Goal: Task Accomplishment & Management: Use online tool/utility

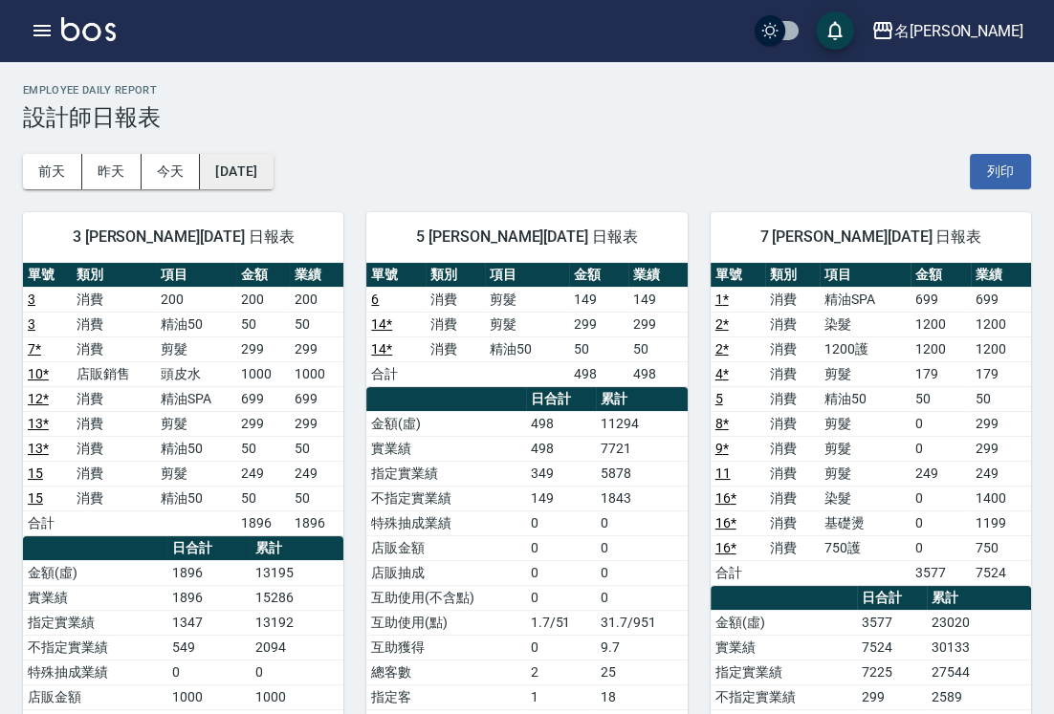
click at [267, 172] on button "[DATE]" at bounding box center [236, 171] width 73 height 35
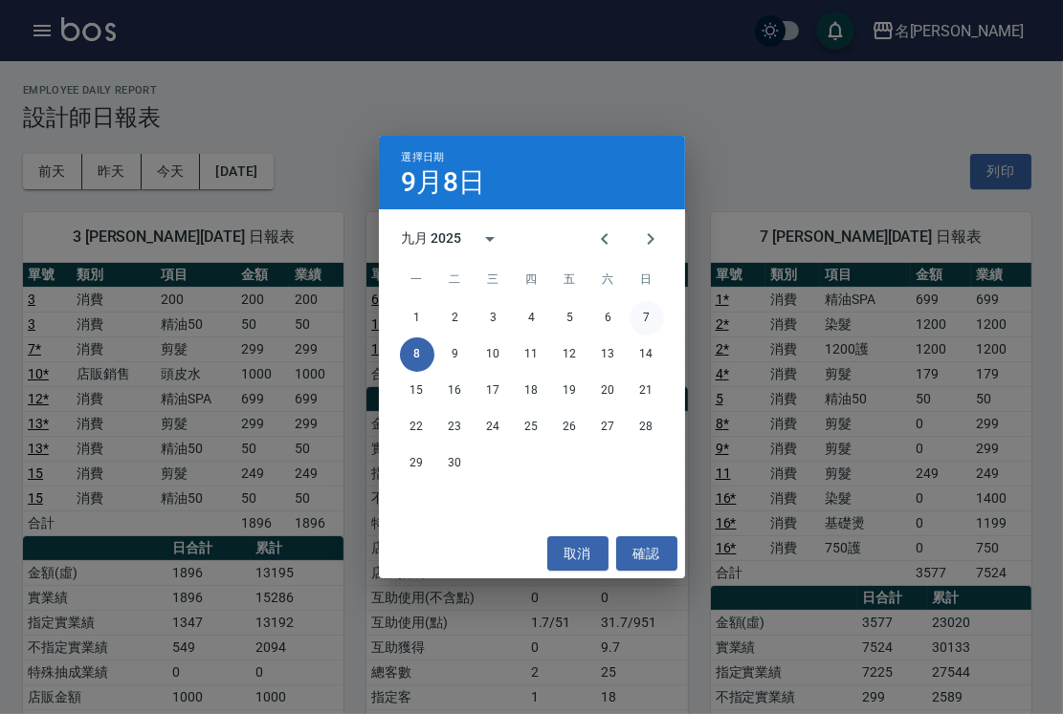
click at [644, 309] on button "7" at bounding box center [646, 318] width 34 height 34
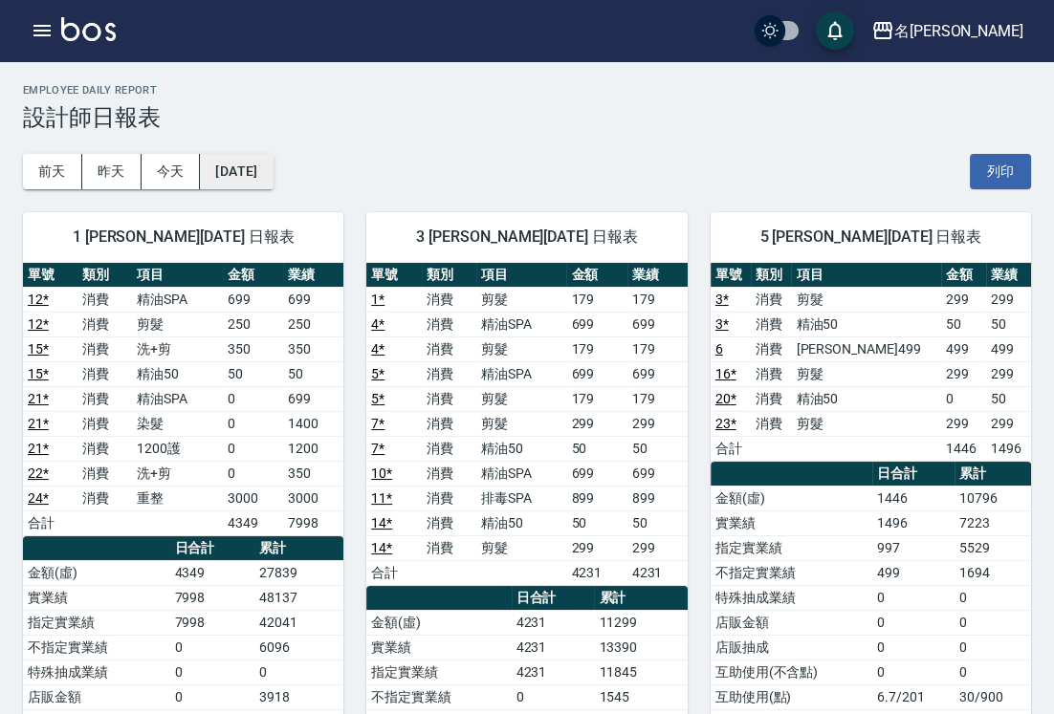
click at [257, 157] on button "[DATE]" at bounding box center [236, 171] width 73 height 35
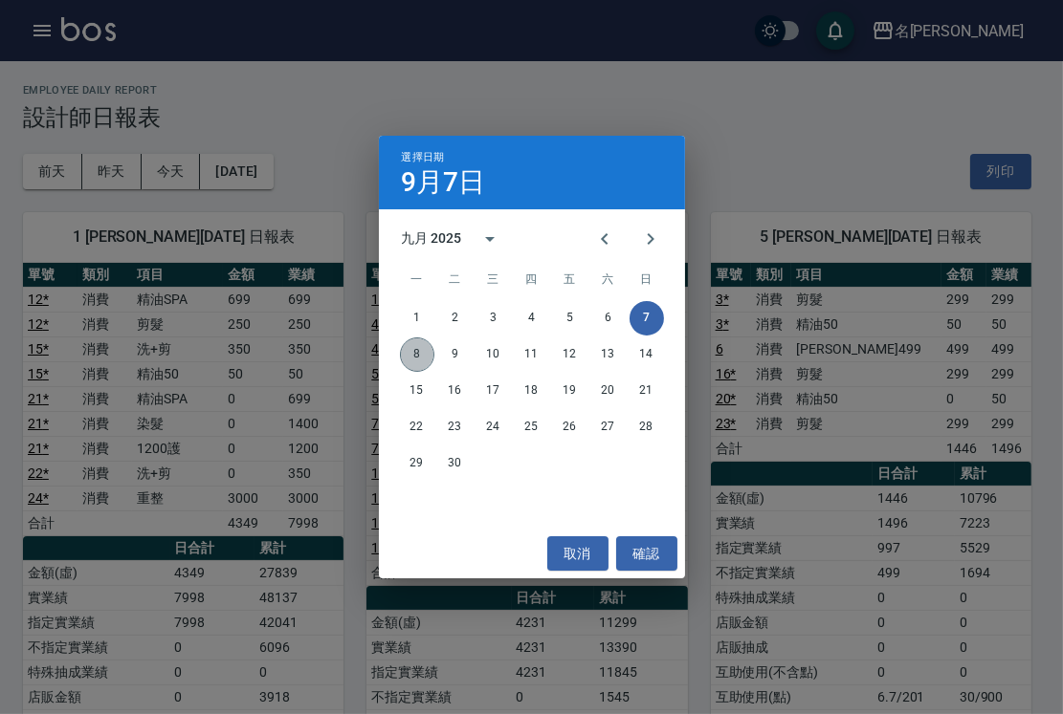
click at [411, 356] on button "8" at bounding box center [417, 355] width 34 height 34
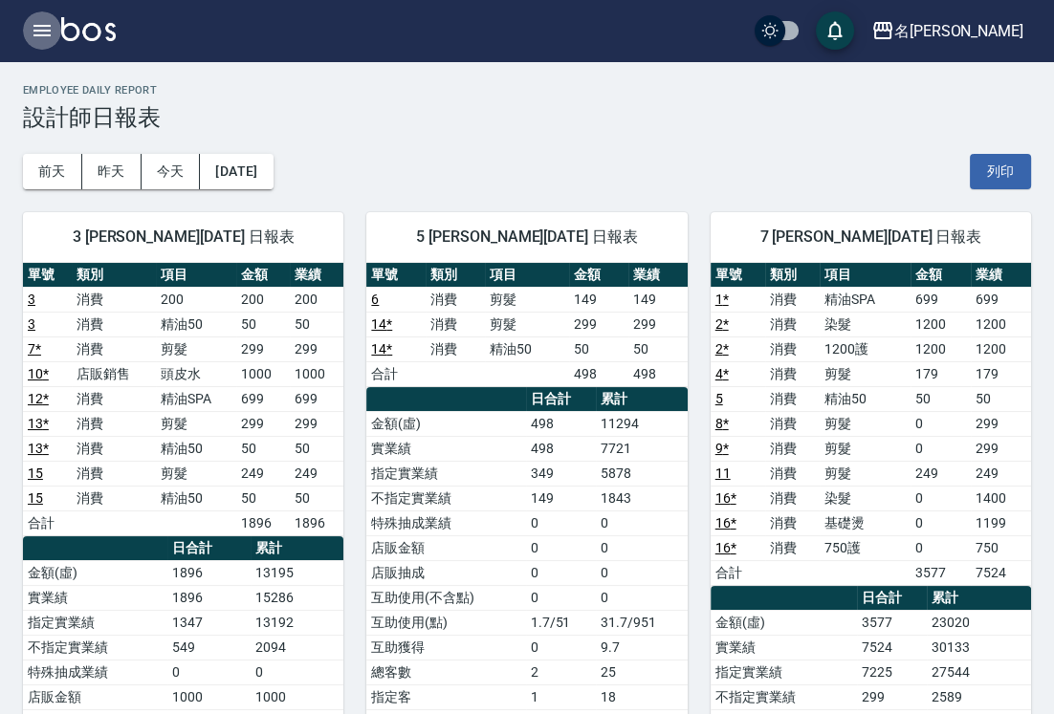
click at [38, 25] on icon "button" at bounding box center [41, 30] width 17 height 11
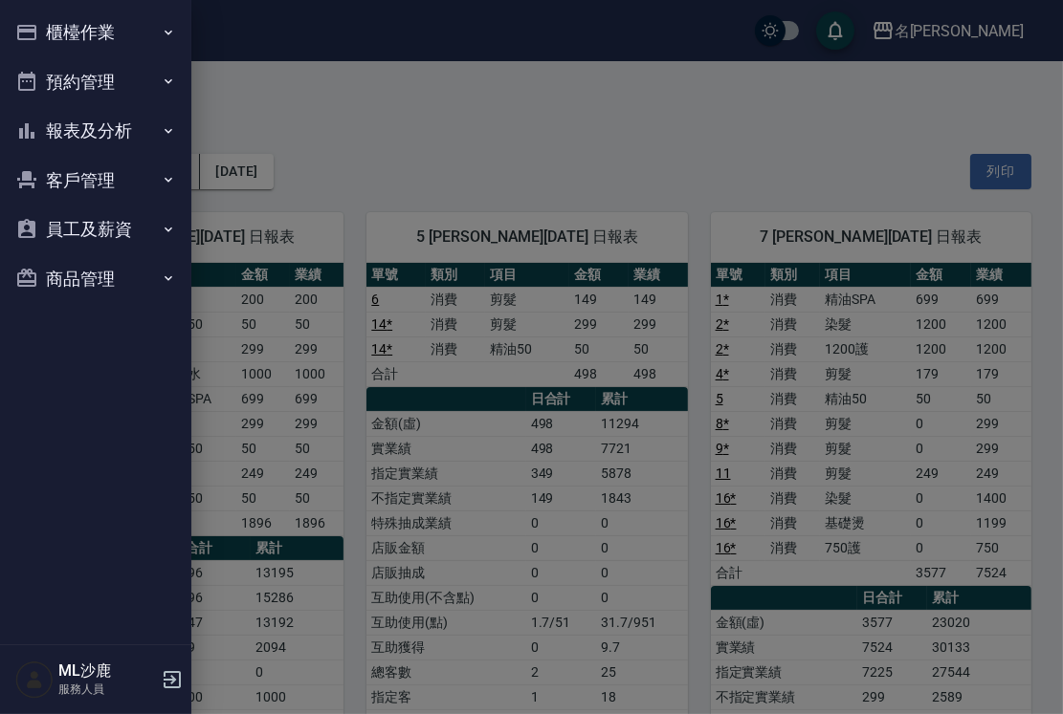
click at [91, 33] on button "櫃檯作業" at bounding box center [96, 33] width 176 height 50
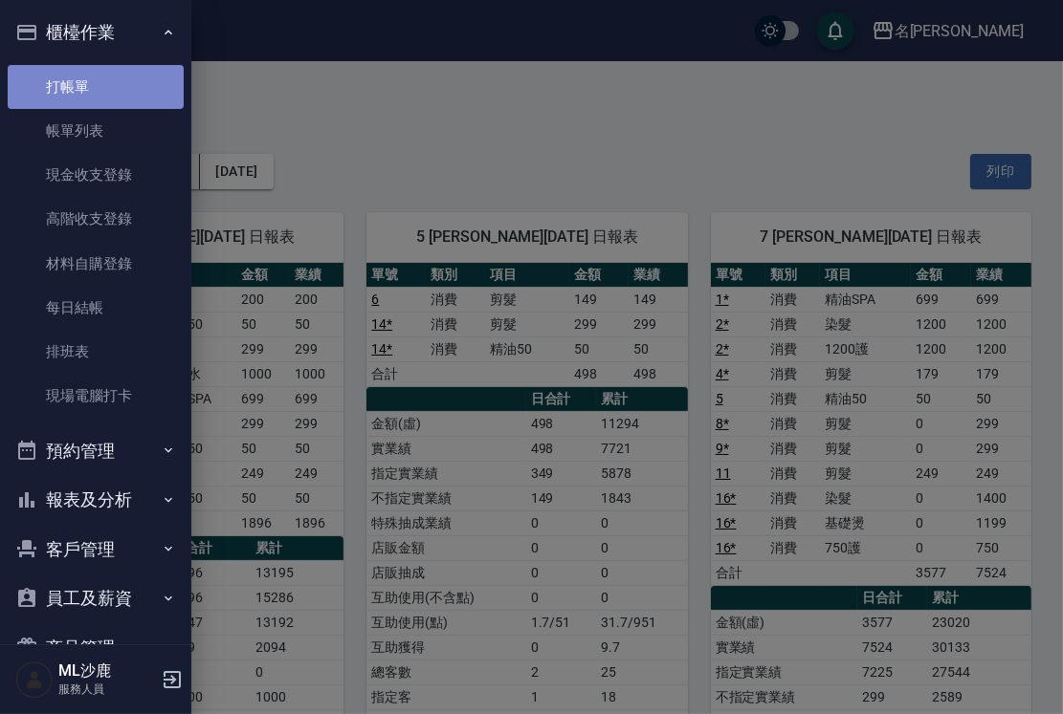
drag, startPoint x: 95, startPoint y: 75, endPoint x: 120, endPoint y: 72, distance: 25.0
click at [95, 77] on link "打帳單" at bounding box center [96, 87] width 176 height 44
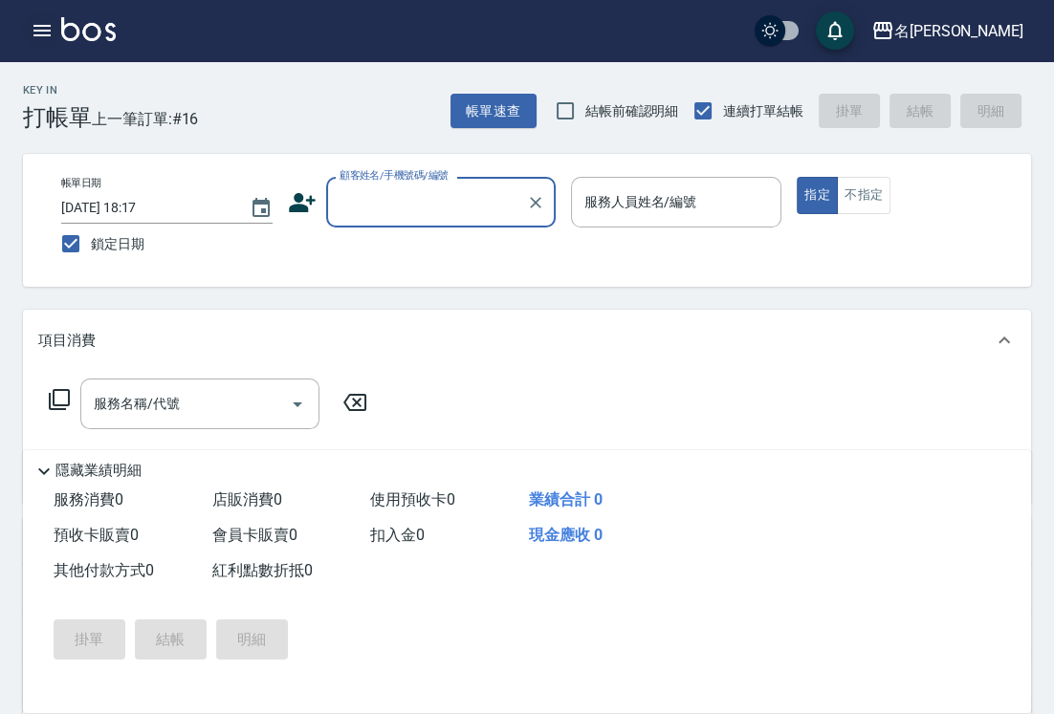
click at [28, 30] on button "button" at bounding box center [42, 30] width 38 height 38
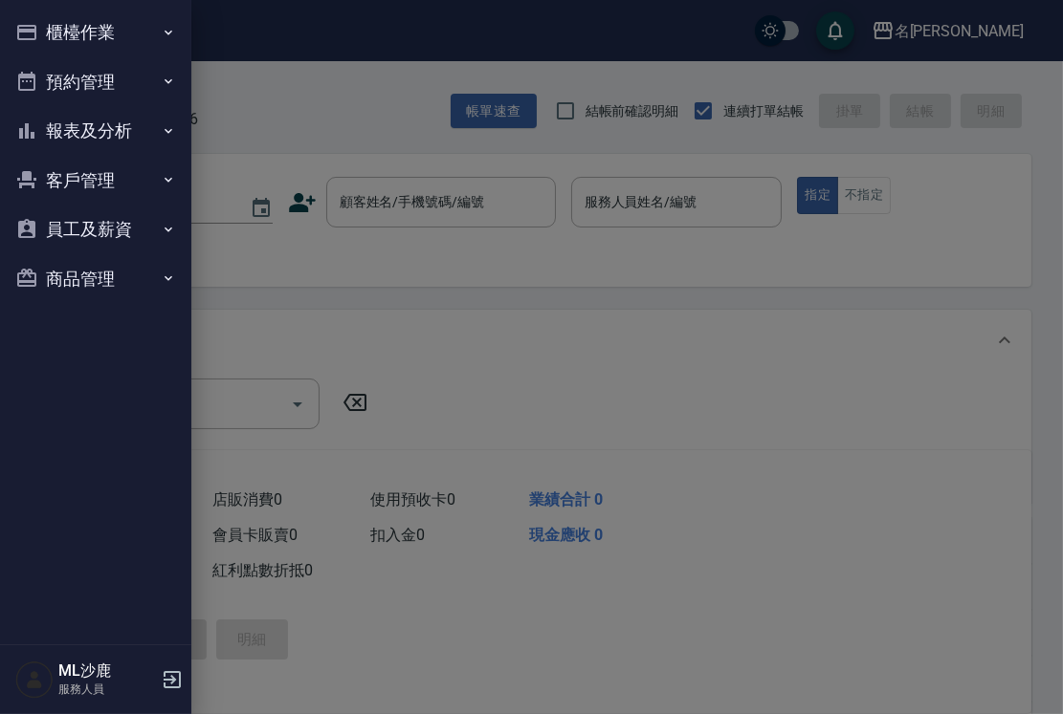
click at [116, 17] on button "櫃檯作業" at bounding box center [96, 33] width 176 height 50
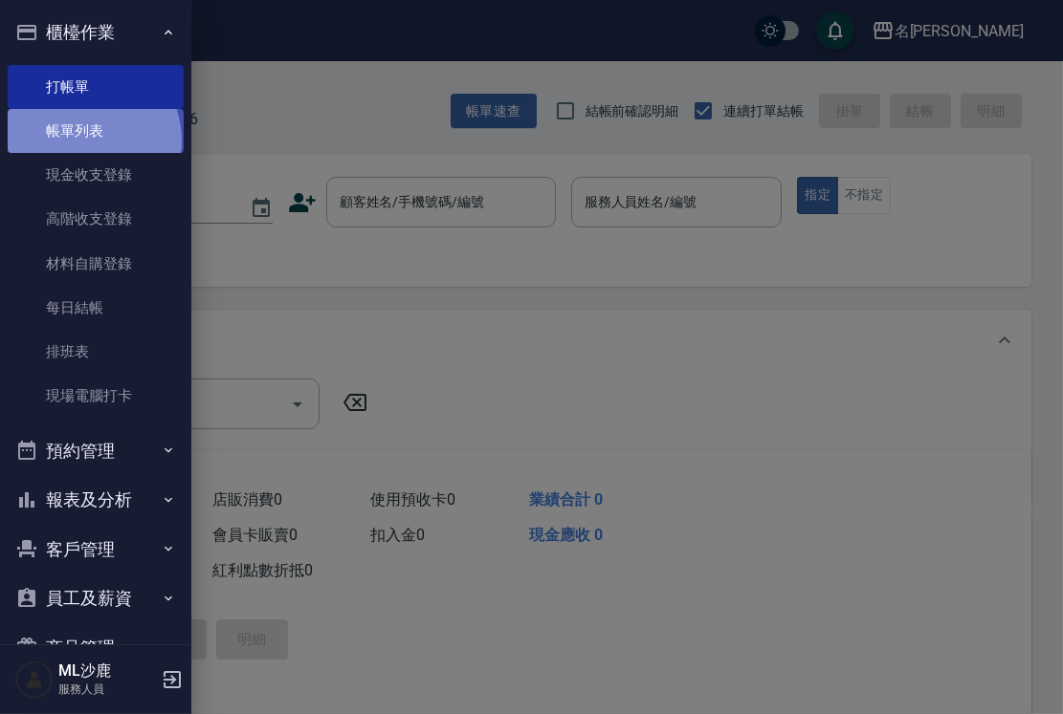
click at [85, 141] on link "帳單列表" at bounding box center [96, 131] width 176 height 44
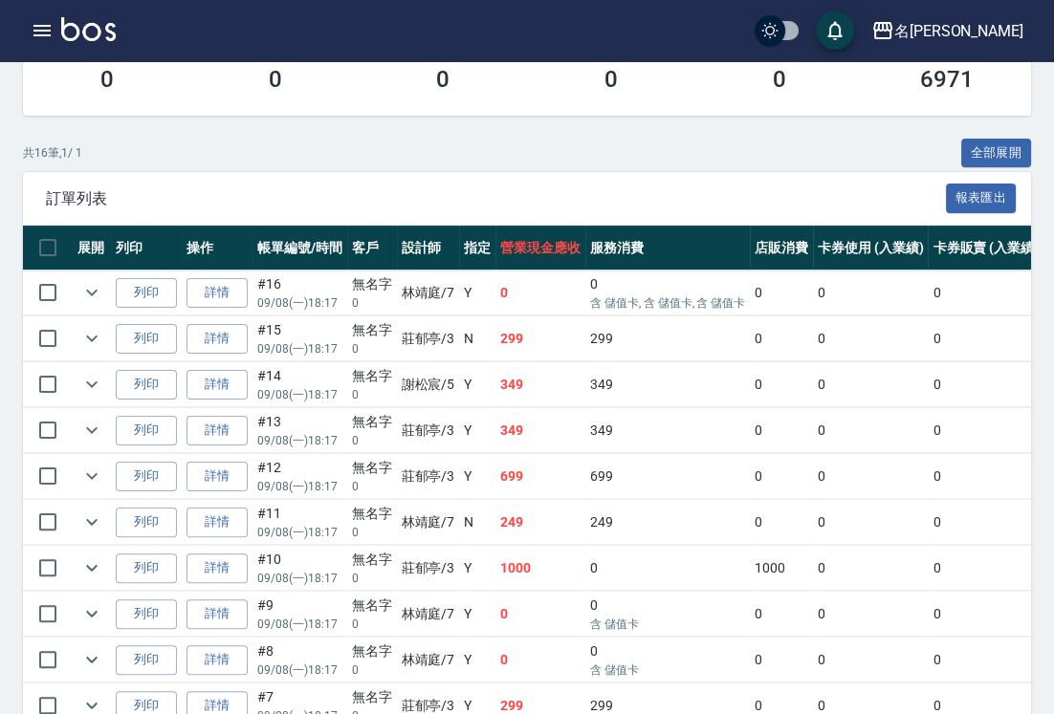
scroll to position [318, 0]
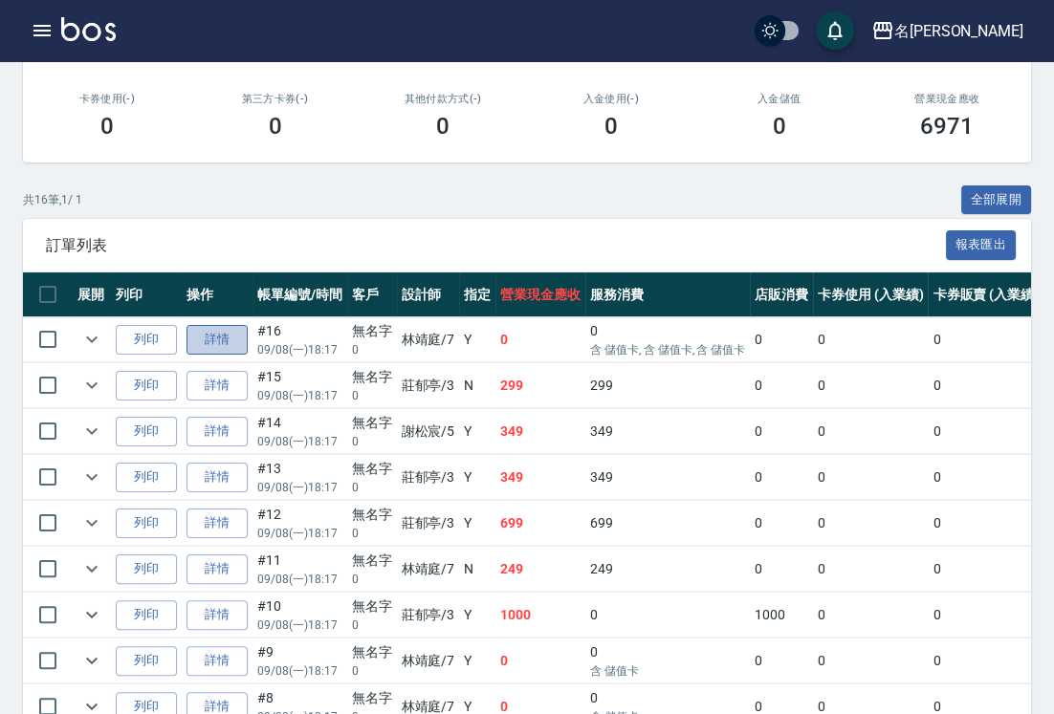
click at [223, 331] on link "詳情" at bounding box center [217, 340] width 61 height 30
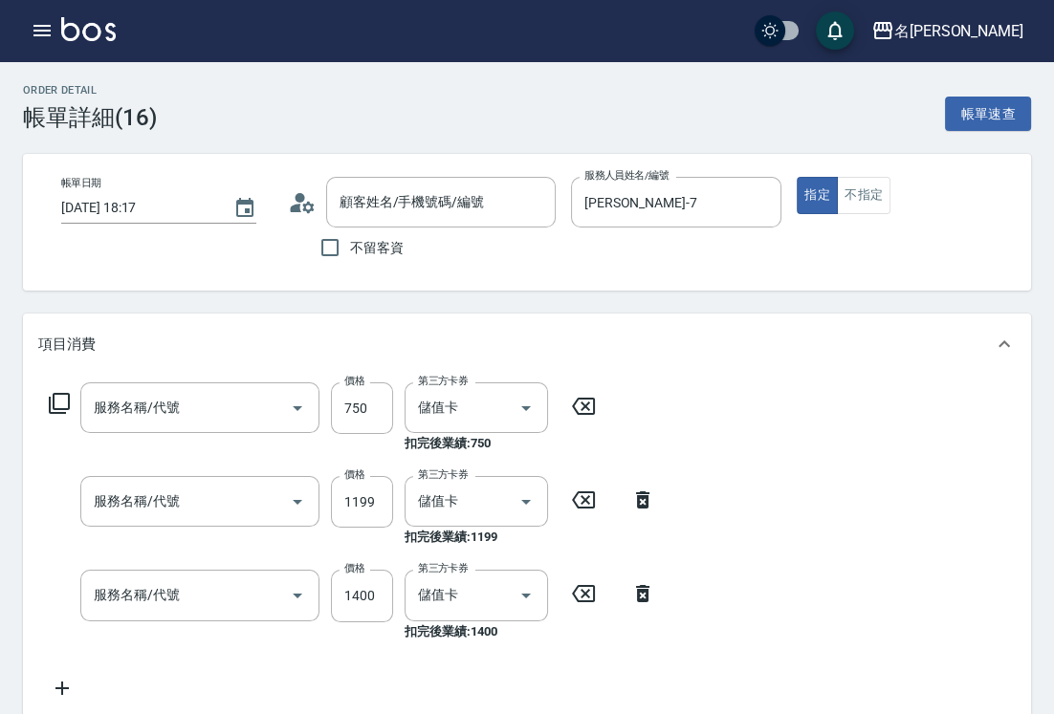
type input "[DATE] 18:17"
type input "[PERSON_NAME]-7"
type input "750護(403)"
type input "基礎燙(201)"
type input "染髮(501)"
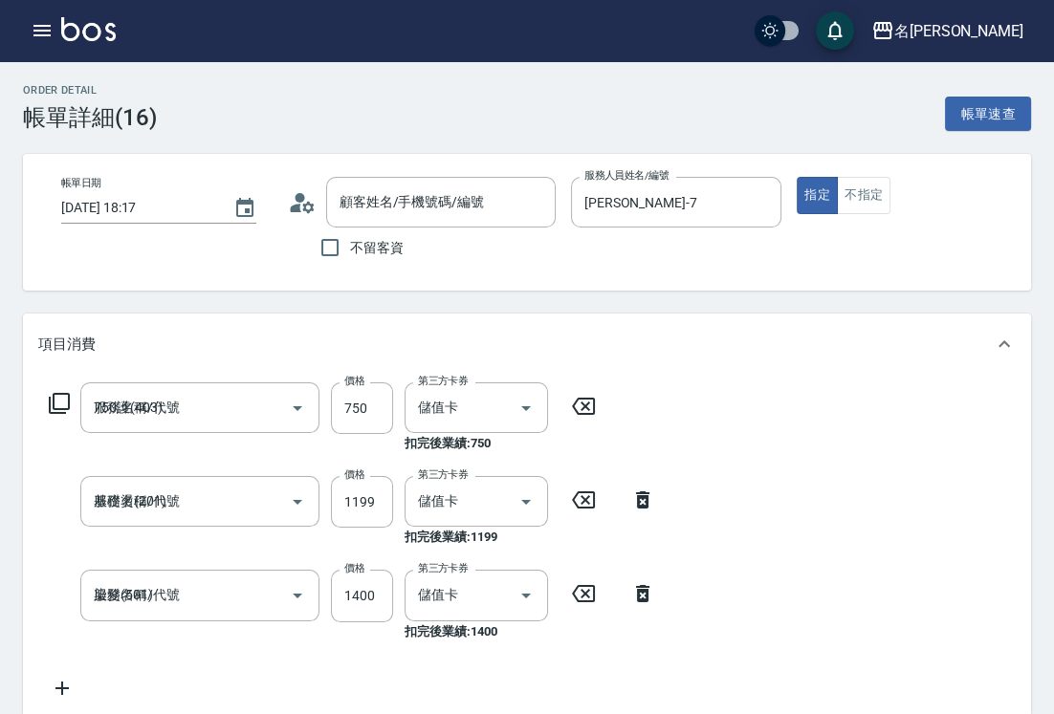
type input "無名字/0/"
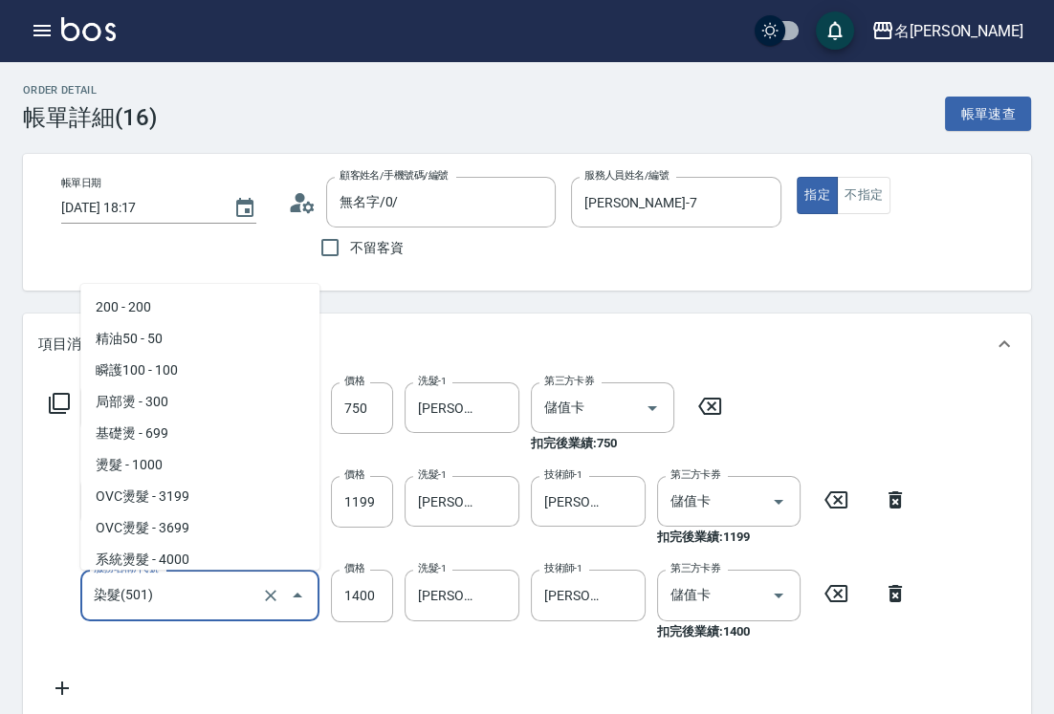
click at [209, 584] on input "染髮(501)" at bounding box center [173, 595] width 168 height 33
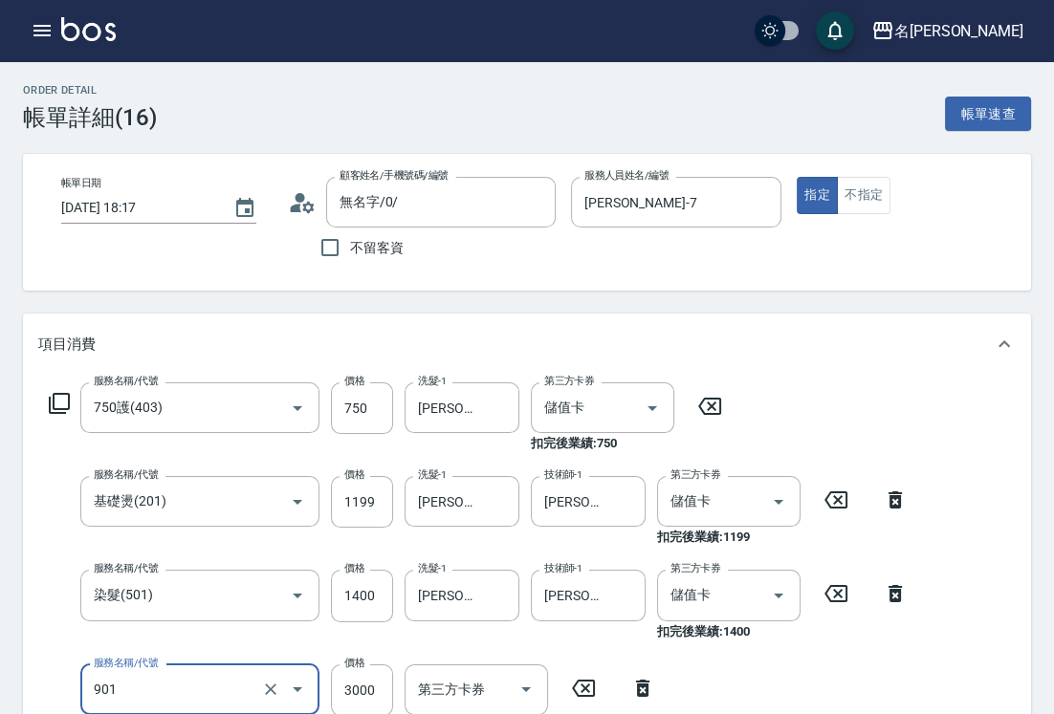
scroll to position [106, 0]
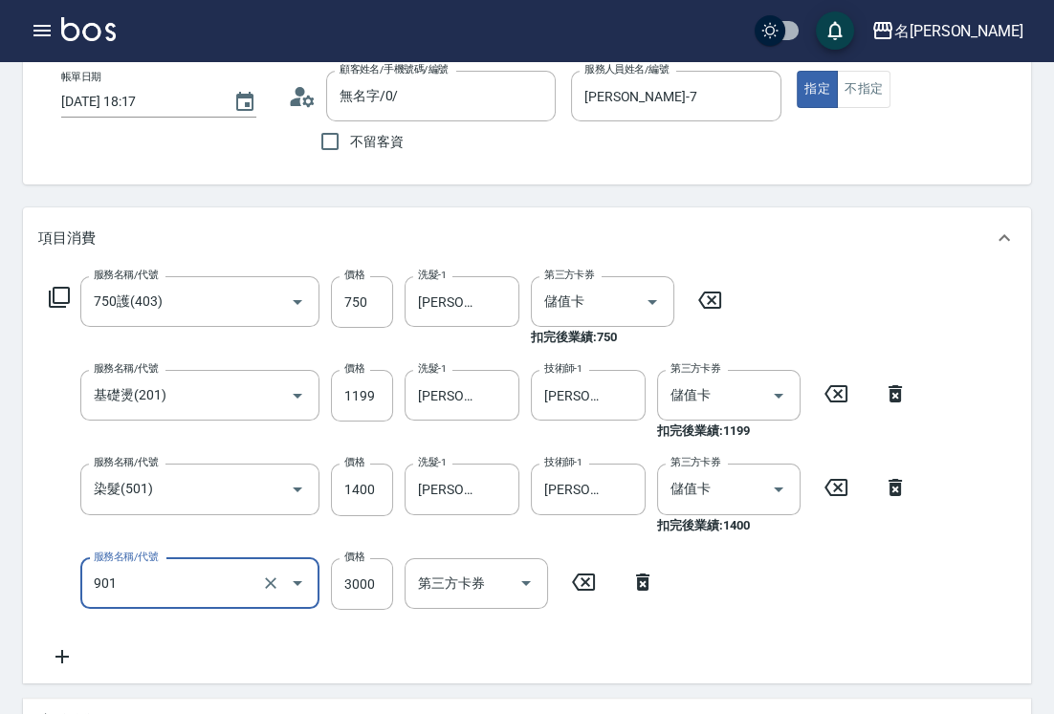
type input "儲值3000(901)"
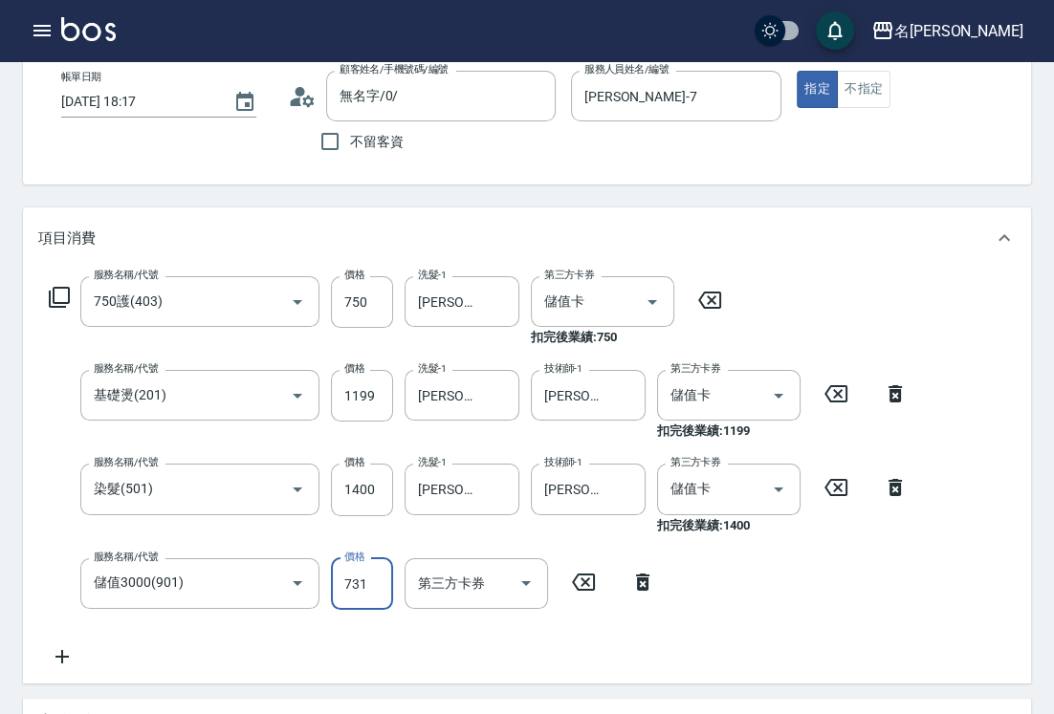
type input "731"
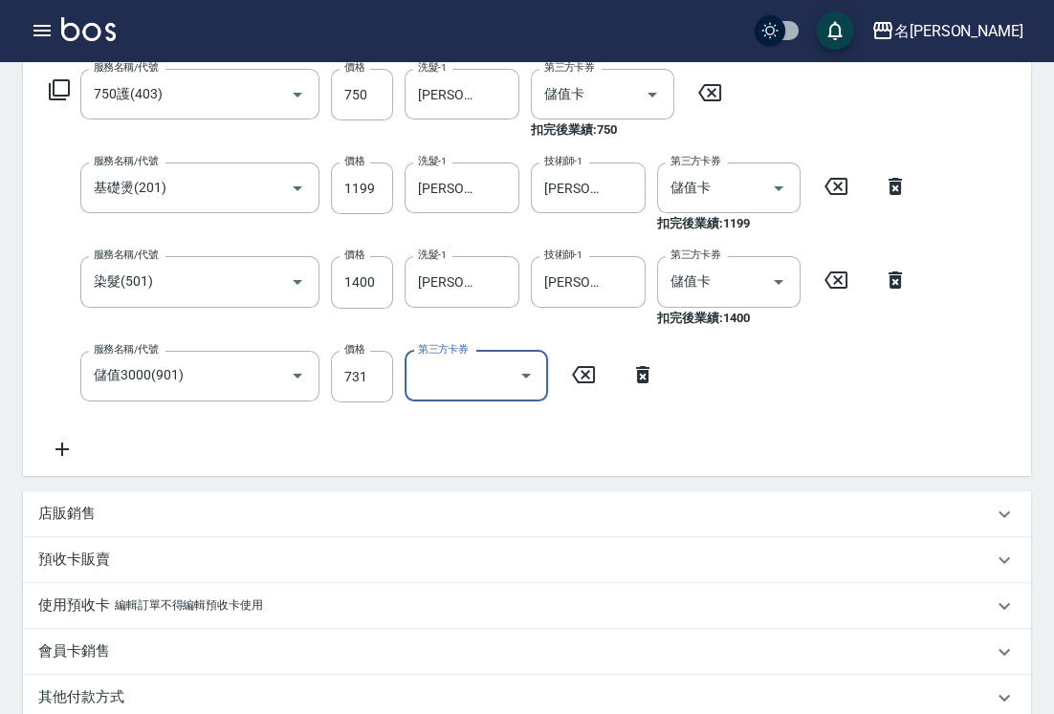
scroll to position [251, 0]
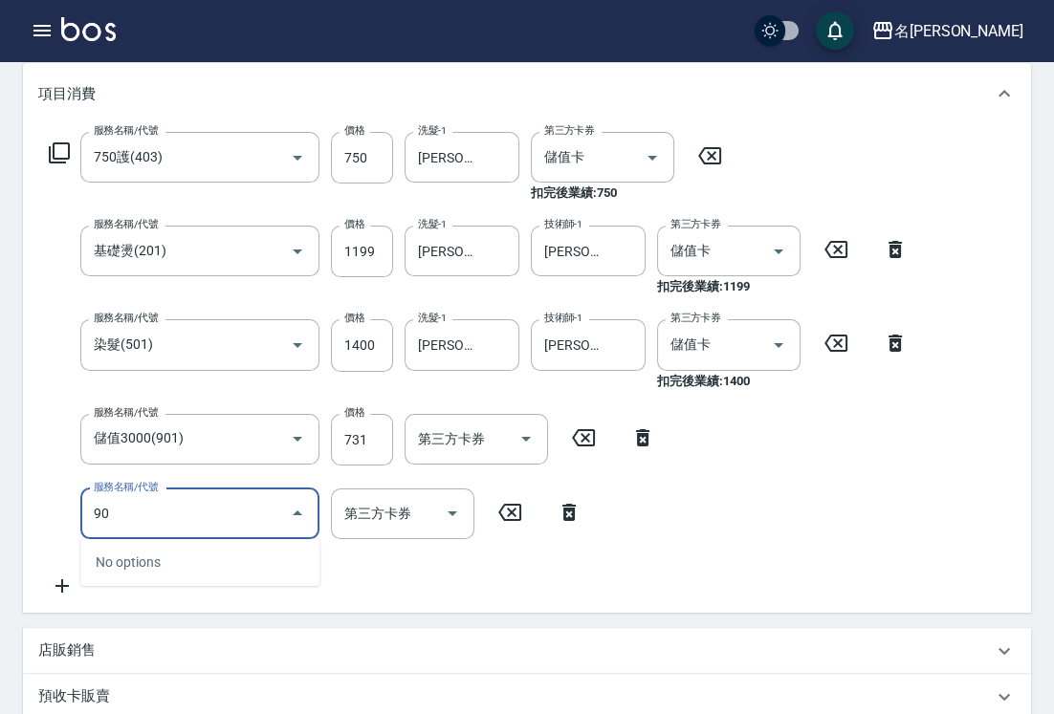
type input "9"
type input "精油SPA(0699)"
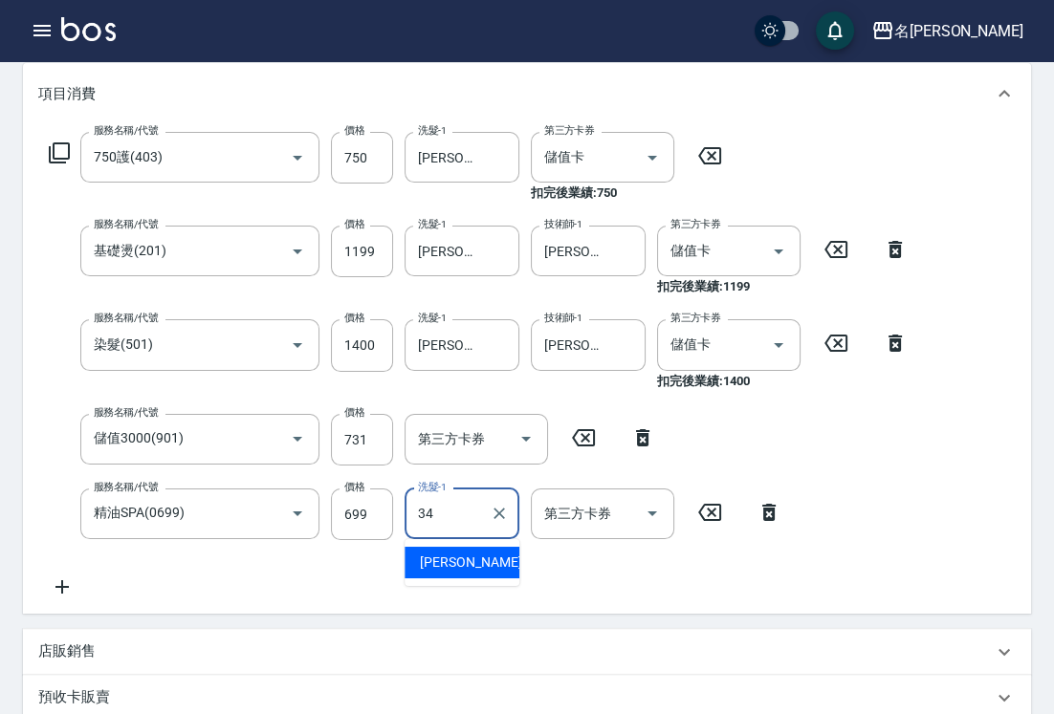
type input "[PERSON_NAME]-34"
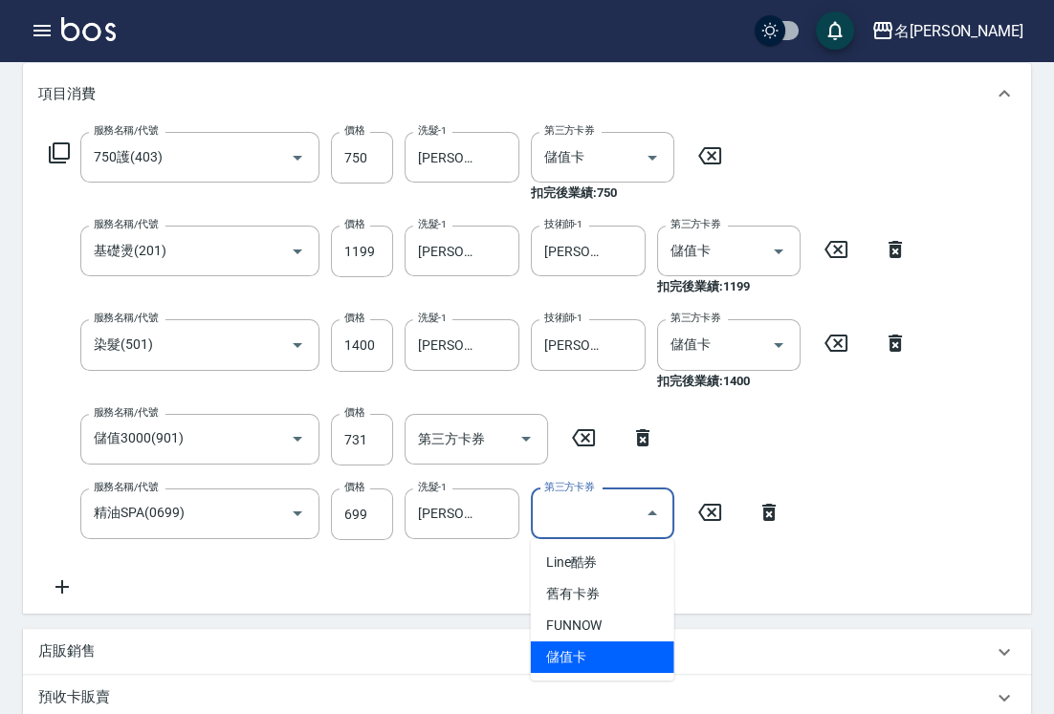
type input "儲值卡"
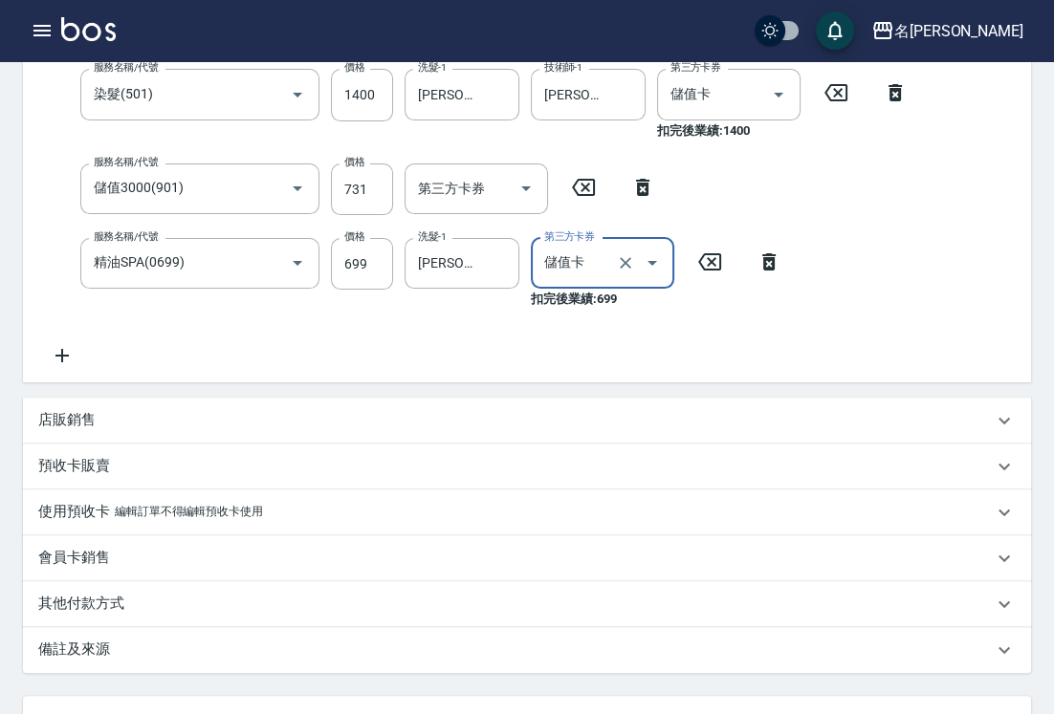
scroll to position [344, 0]
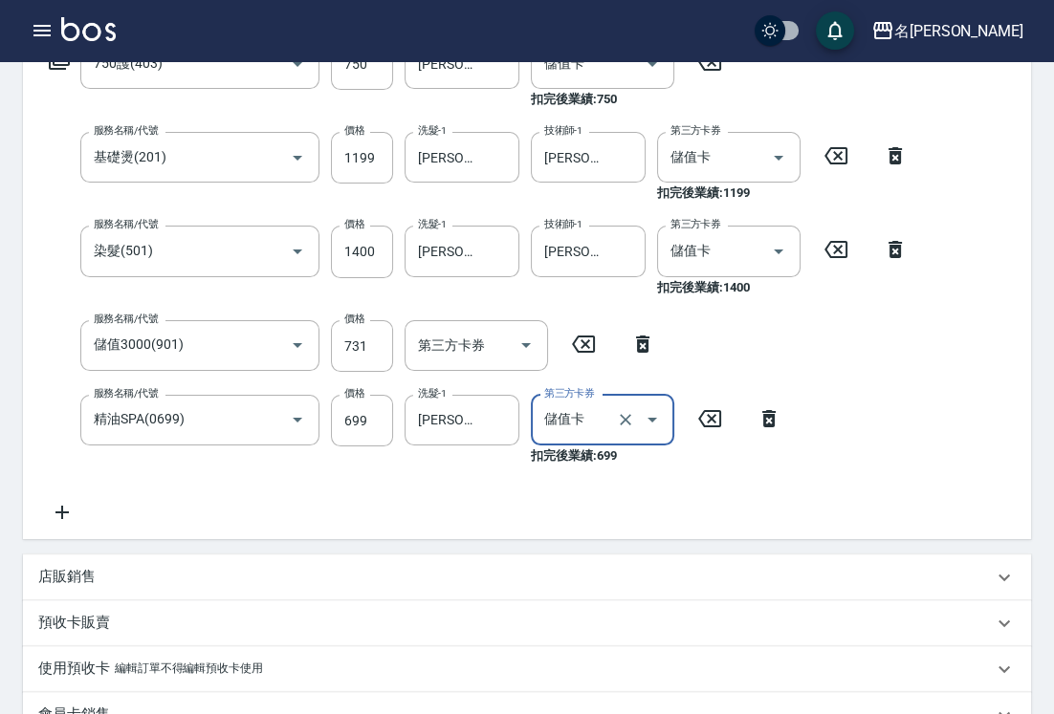
click at [638, 345] on icon at bounding box center [642, 344] width 13 height 17
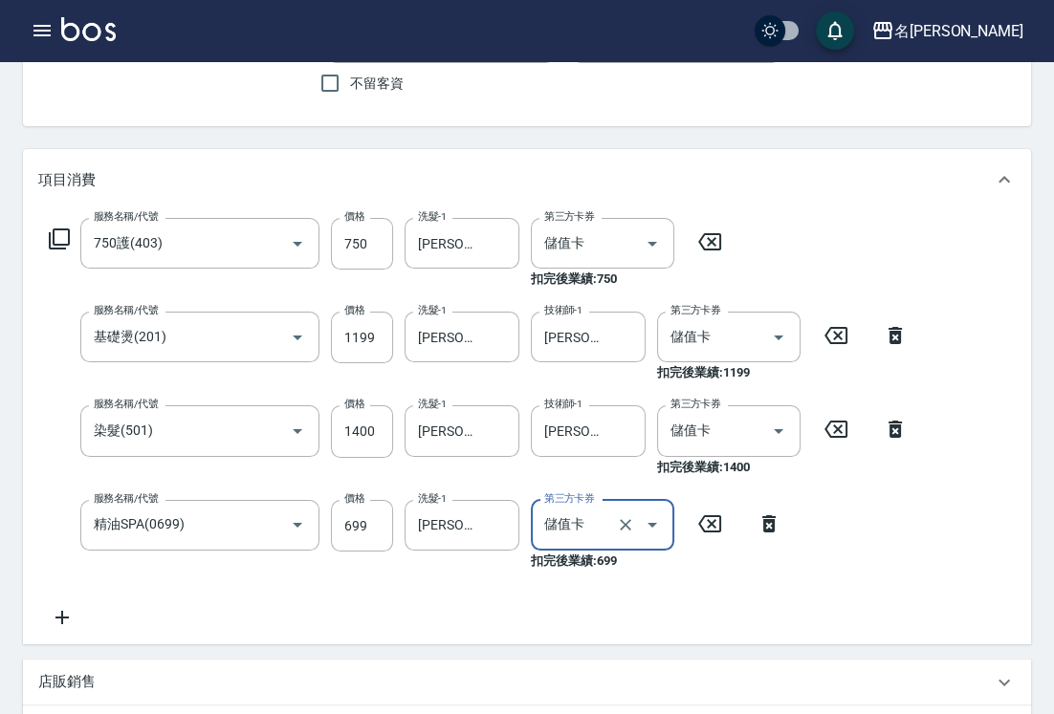
scroll to position [164, 0]
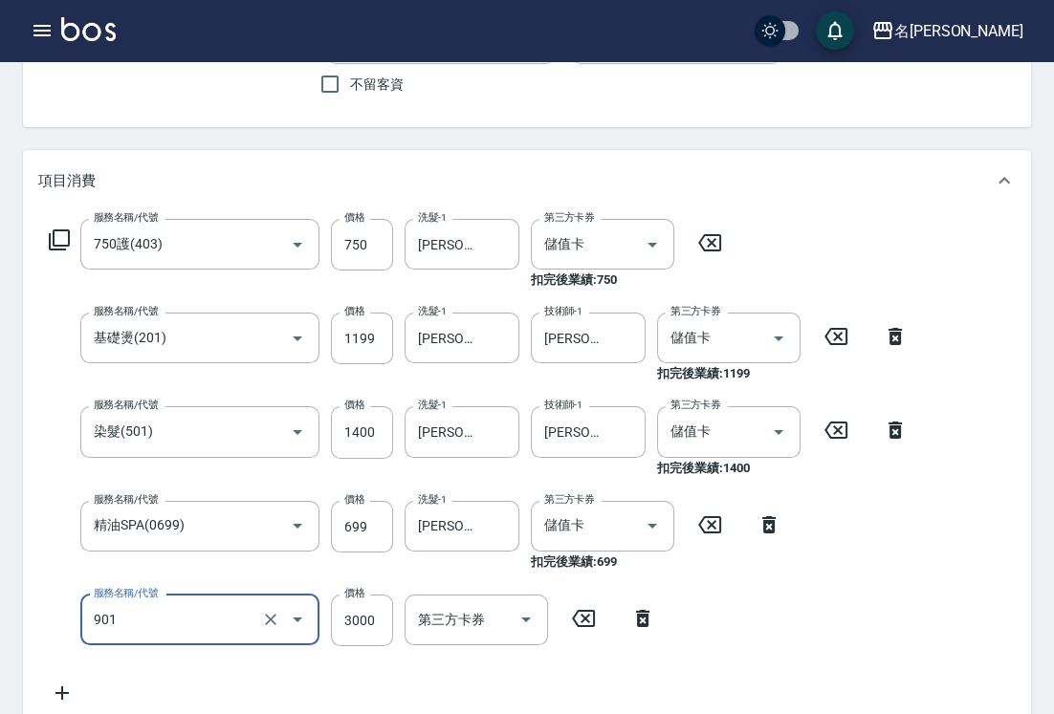
type input "儲值3000(901)"
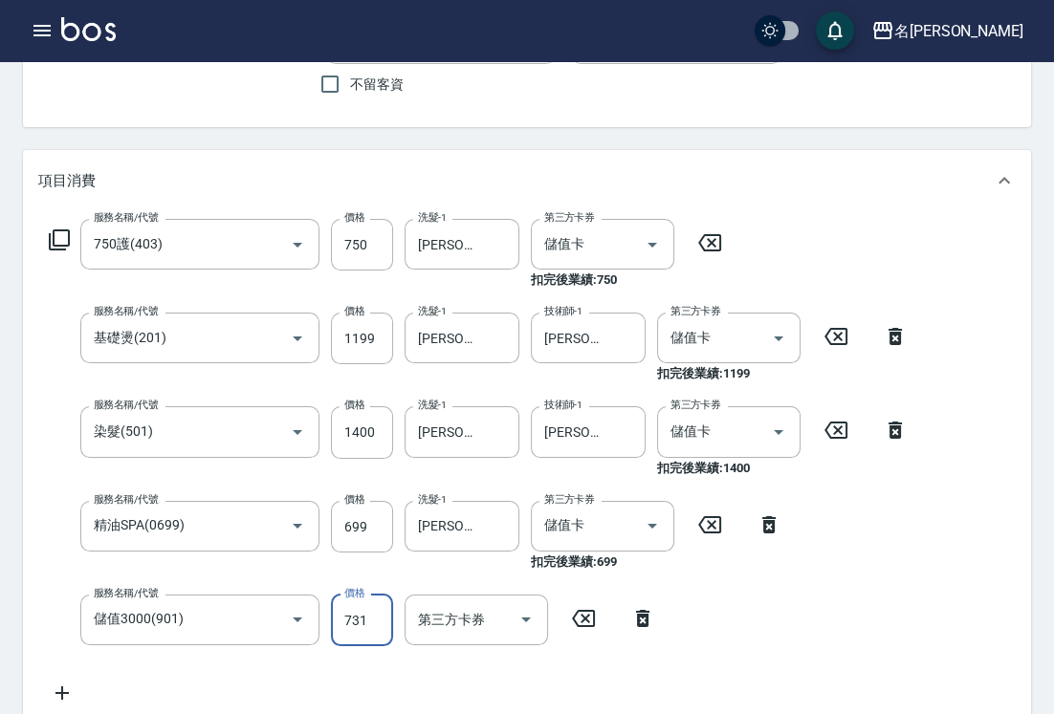
type input "731"
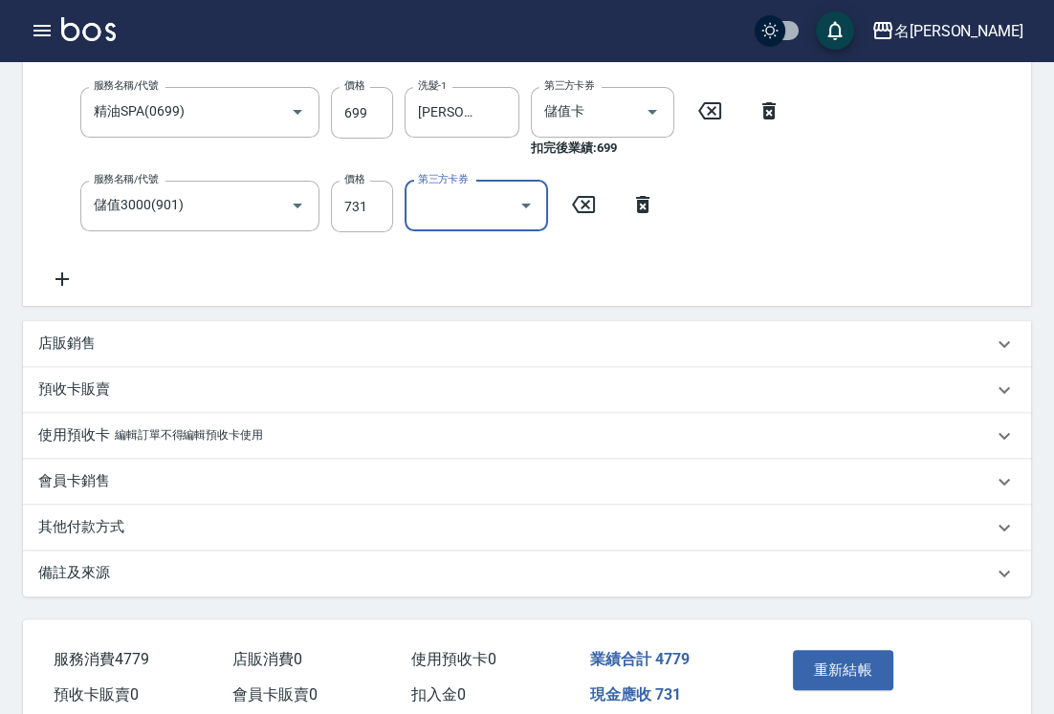
scroll to position [637, 0]
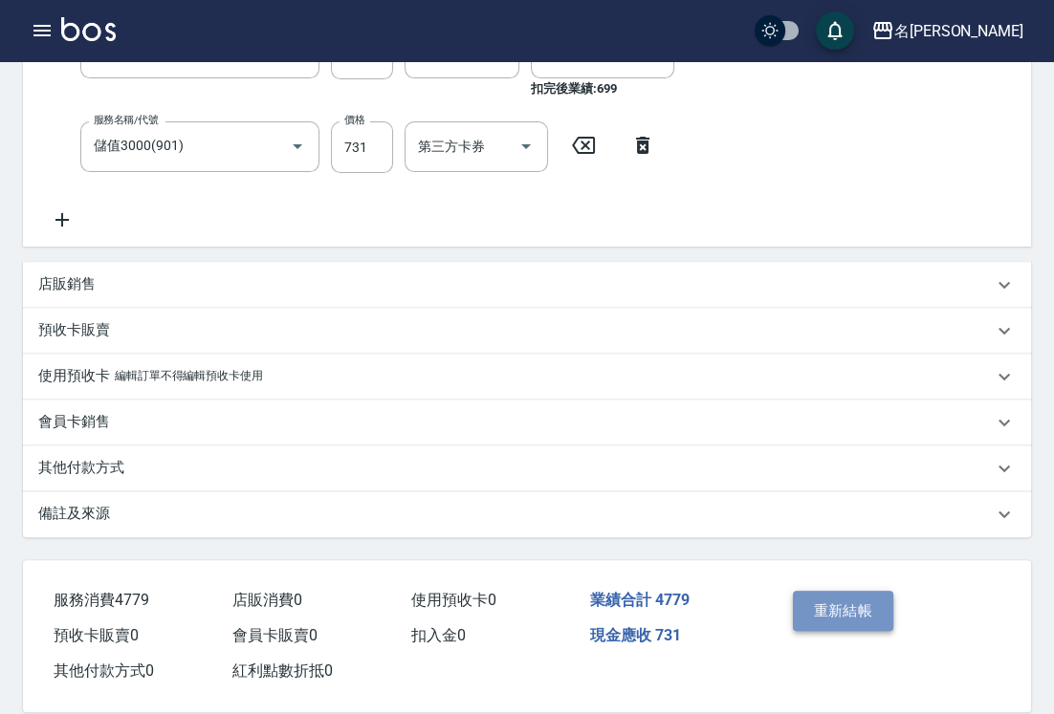
click at [854, 604] on button "重新結帳" at bounding box center [843, 611] width 101 height 40
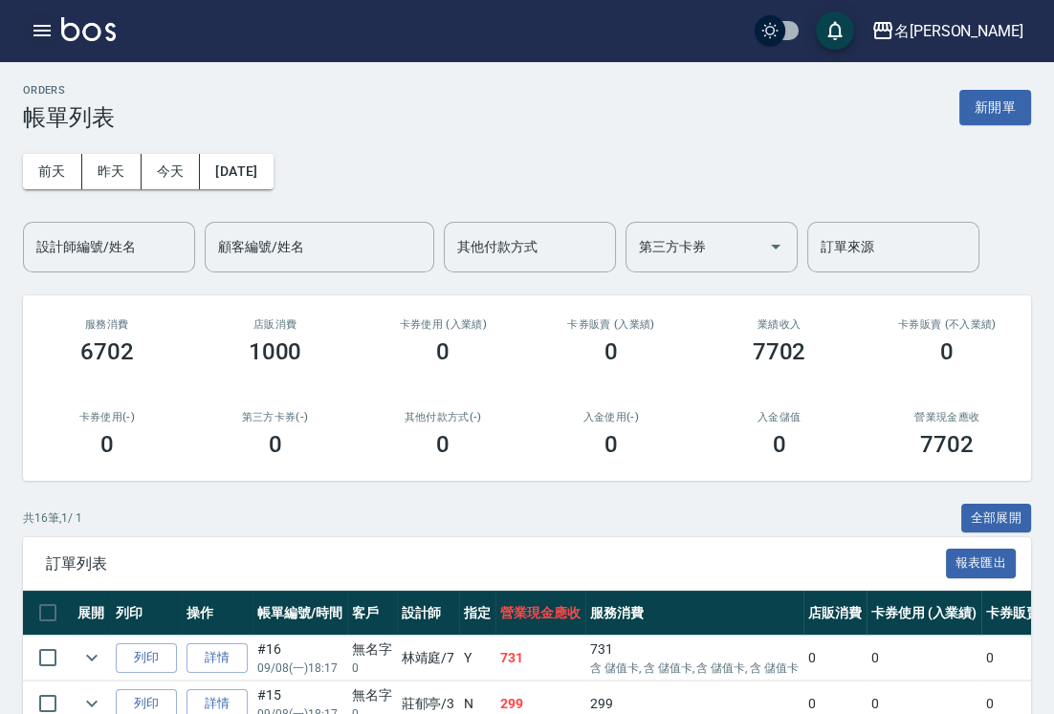
click at [40, 32] on icon "button" at bounding box center [42, 30] width 23 height 23
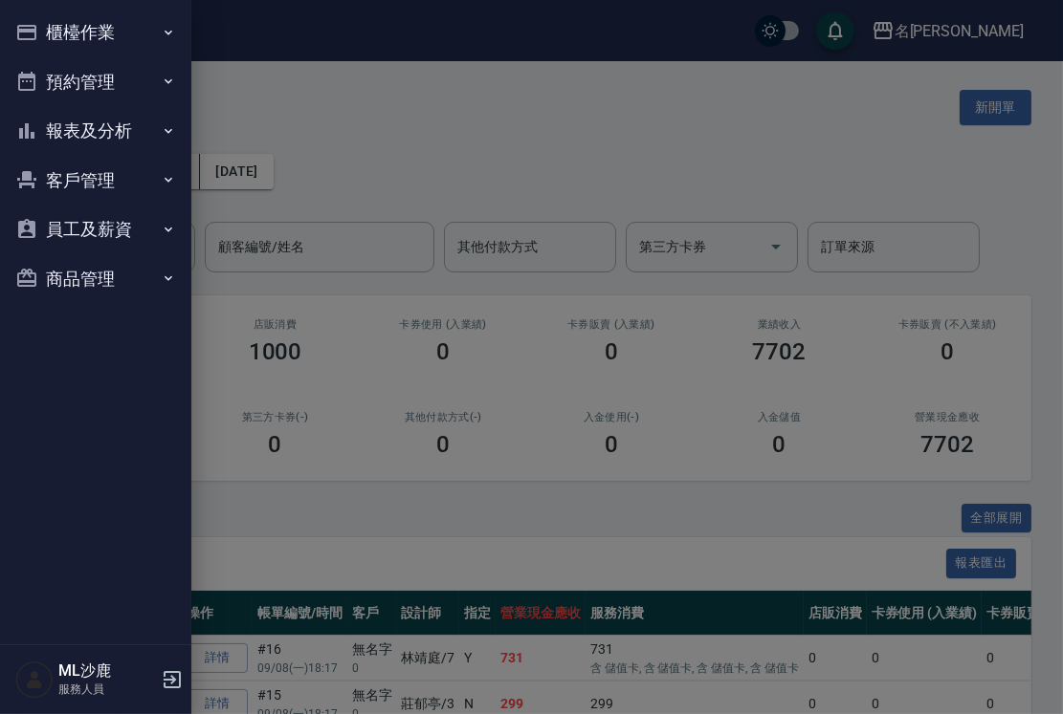
click at [96, 34] on button "櫃檯作業" at bounding box center [96, 33] width 176 height 50
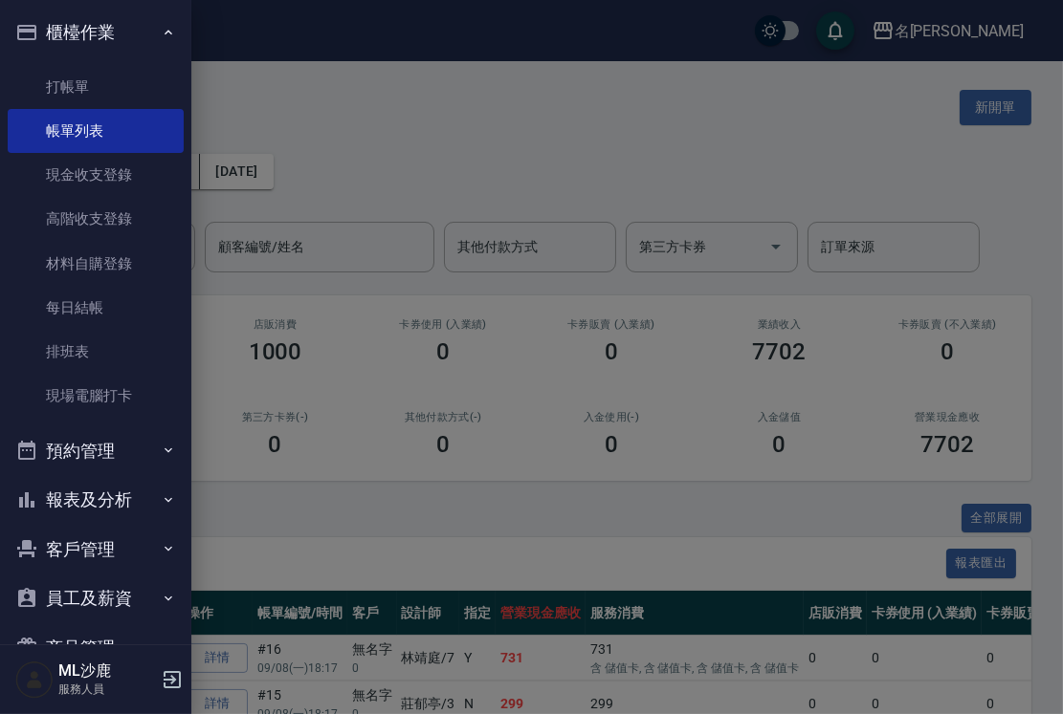
click at [96, 34] on button "櫃檯作業" at bounding box center [96, 33] width 176 height 50
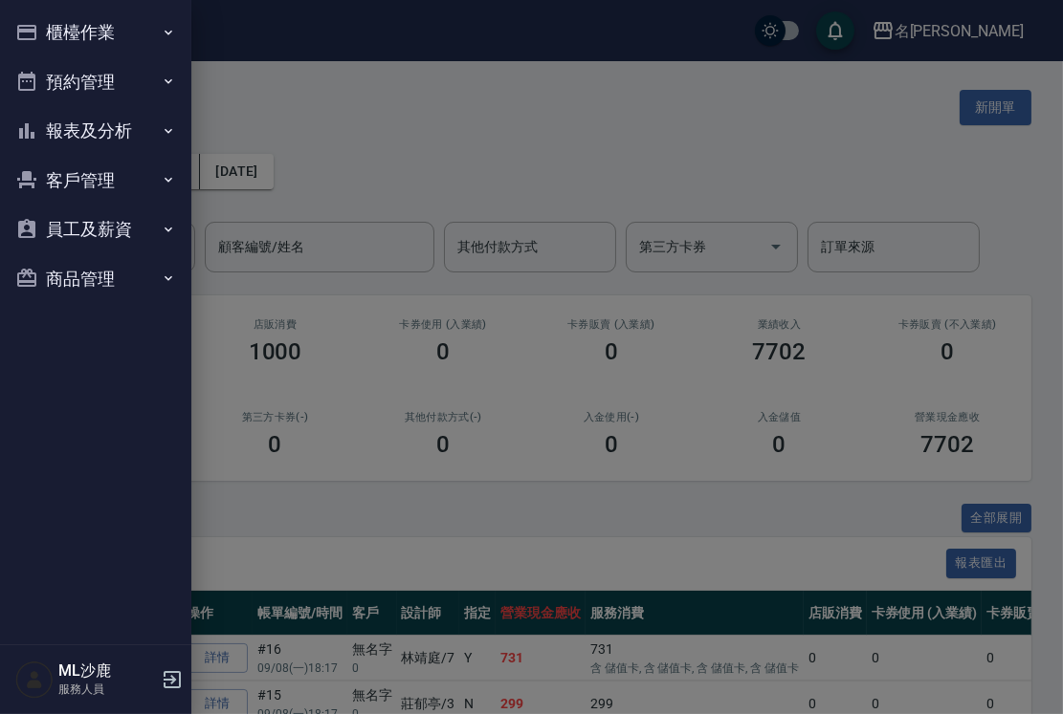
click at [96, 34] on button "櫃檯作業" at bounding box center [96, 33] width 176 height 50
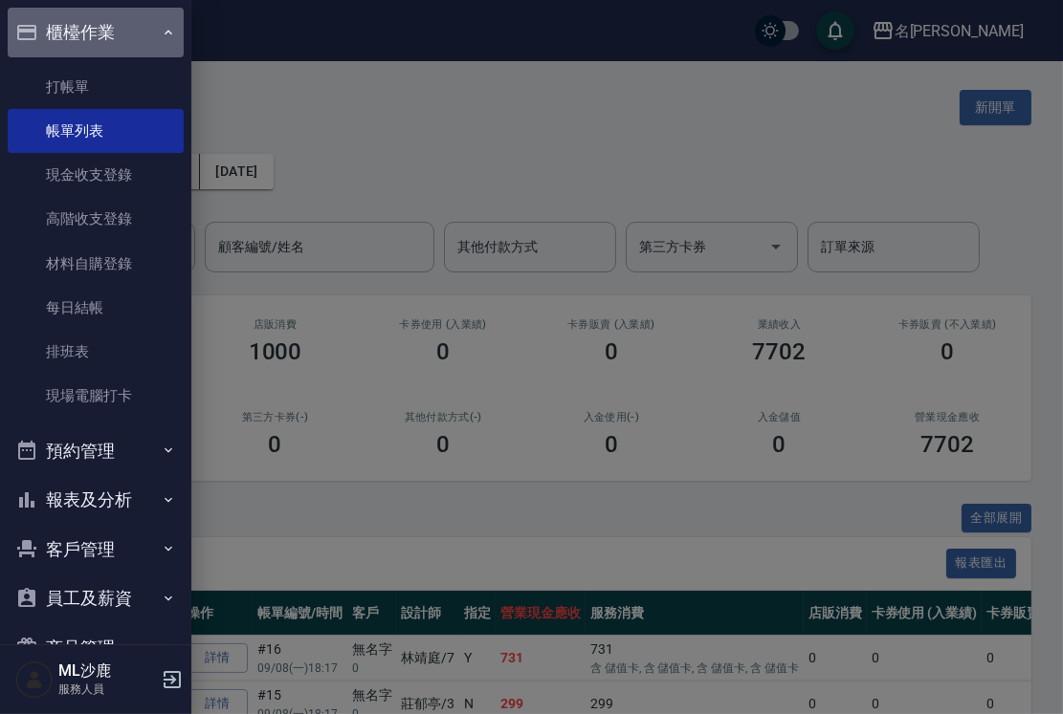
click at [121, 22] on button "櫃檯作業" at bounding box center [96, 33] width 176 height 50
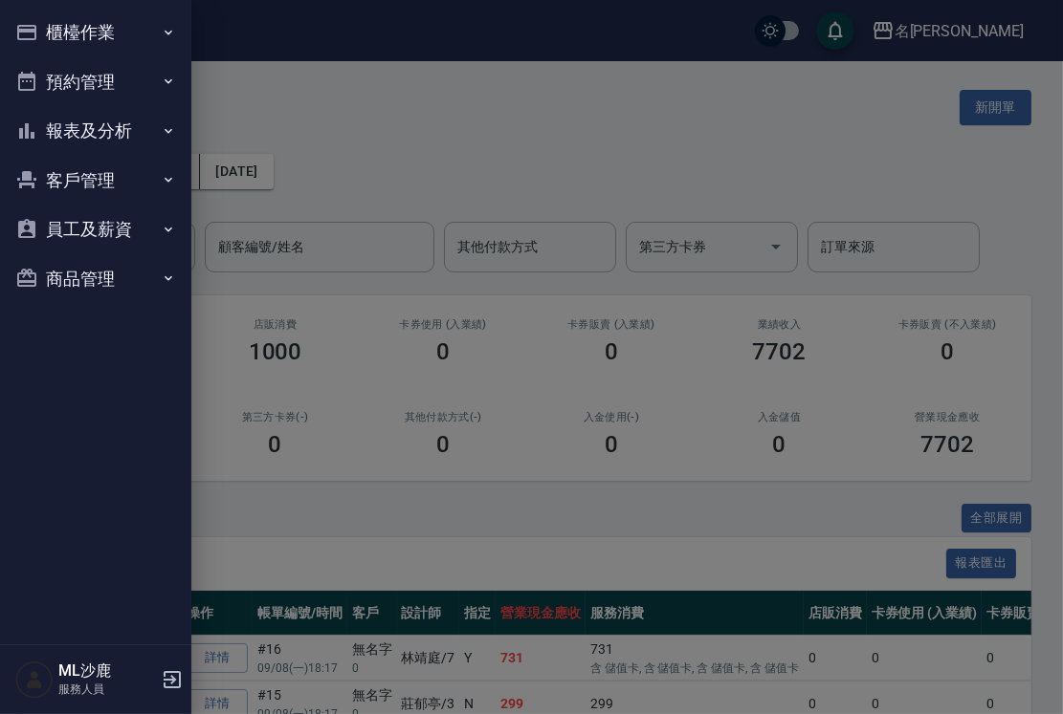
click at [123, 86] on button "預約管理" at bounding box center [96, 82] width 176 height 50
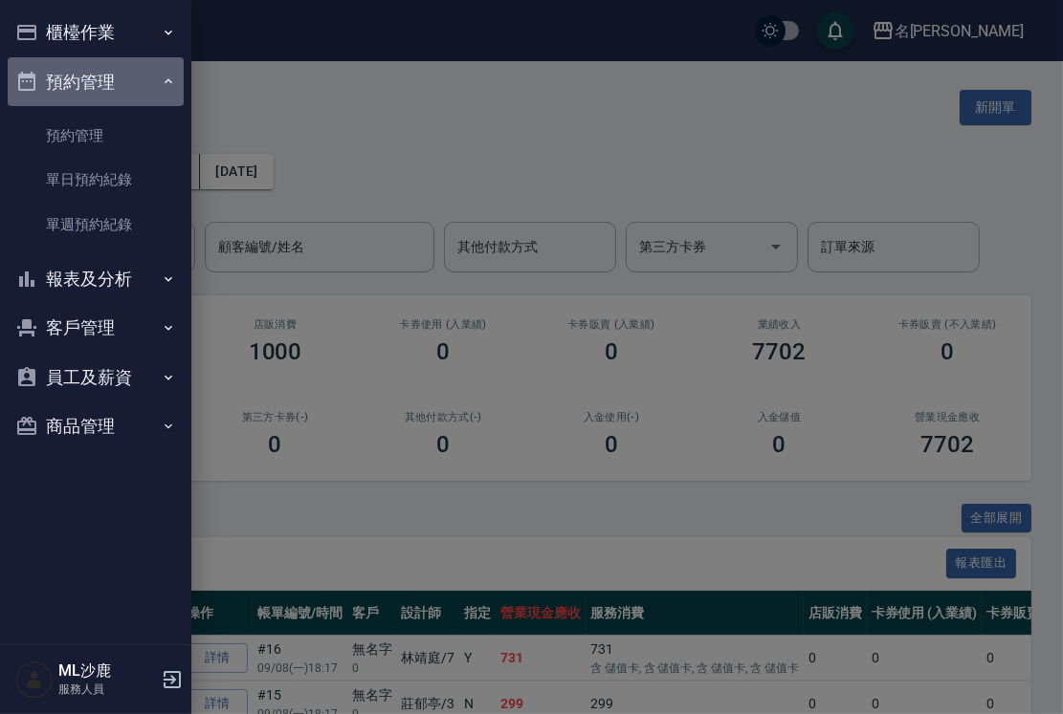
click at [123, 86] on button "預約管理" at bounding box center [96, 82] width 176 height 50
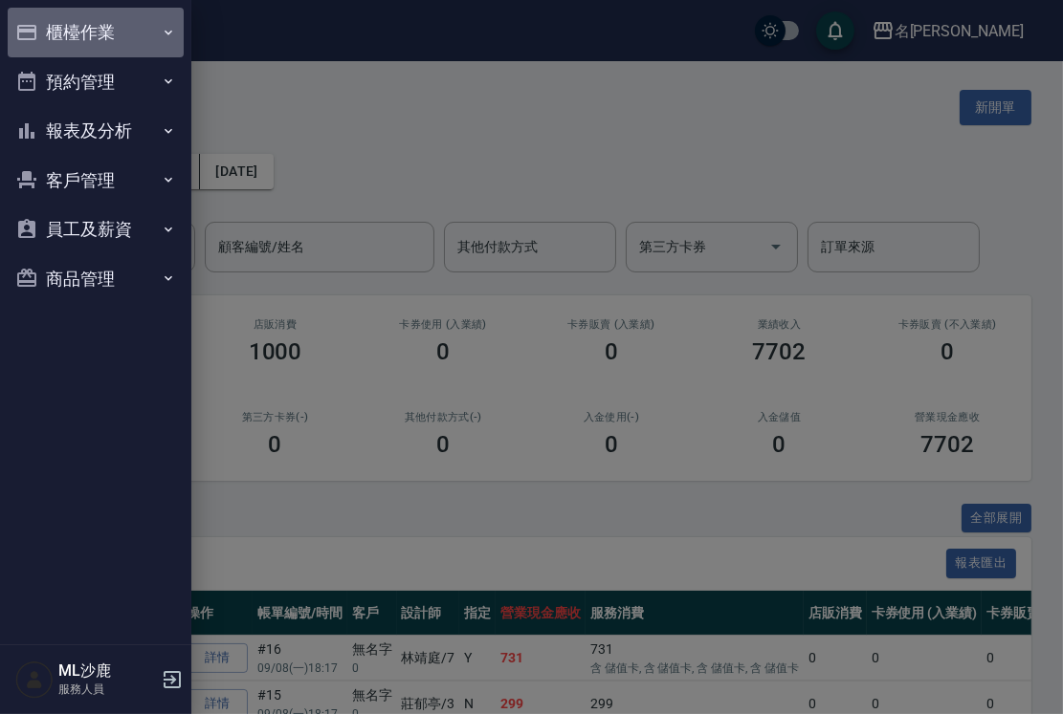
click at [126, 23] on button "櫃檯作業" at bounding box center [96, 33] width 176 height 50
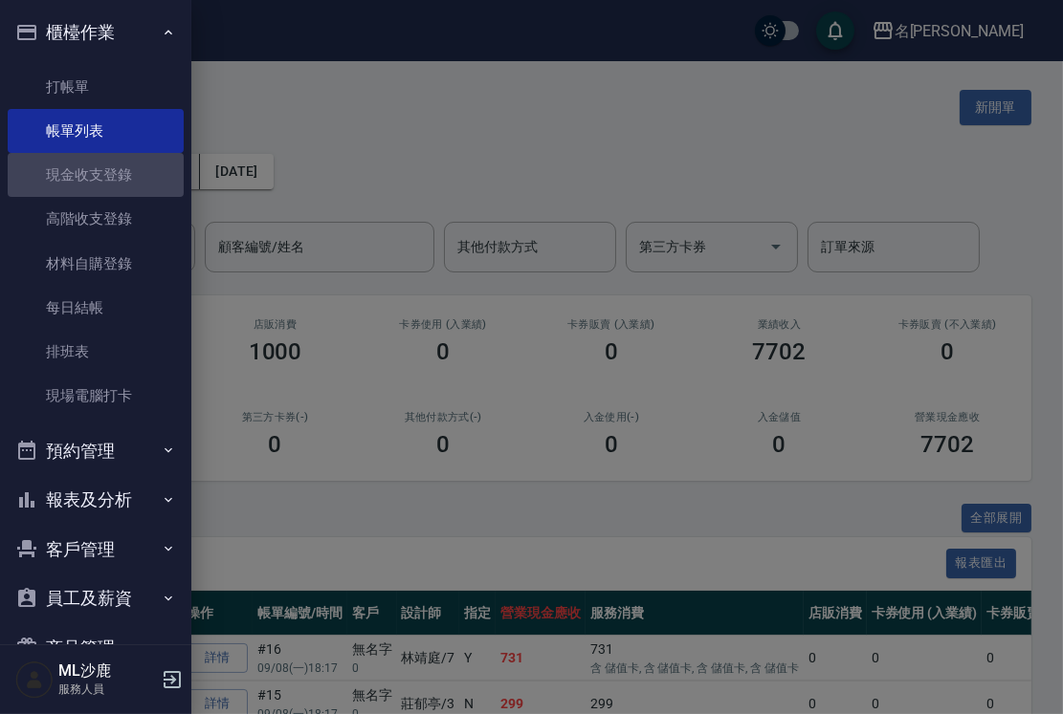
drag, startPoint x: 96, startPoint y: 184, endPoint x: 677, endPoint y: 101, distance: 587.3
click at [96, 183] on link "現金收支登錄" at bounding box center [96, 175] width 176 height 44
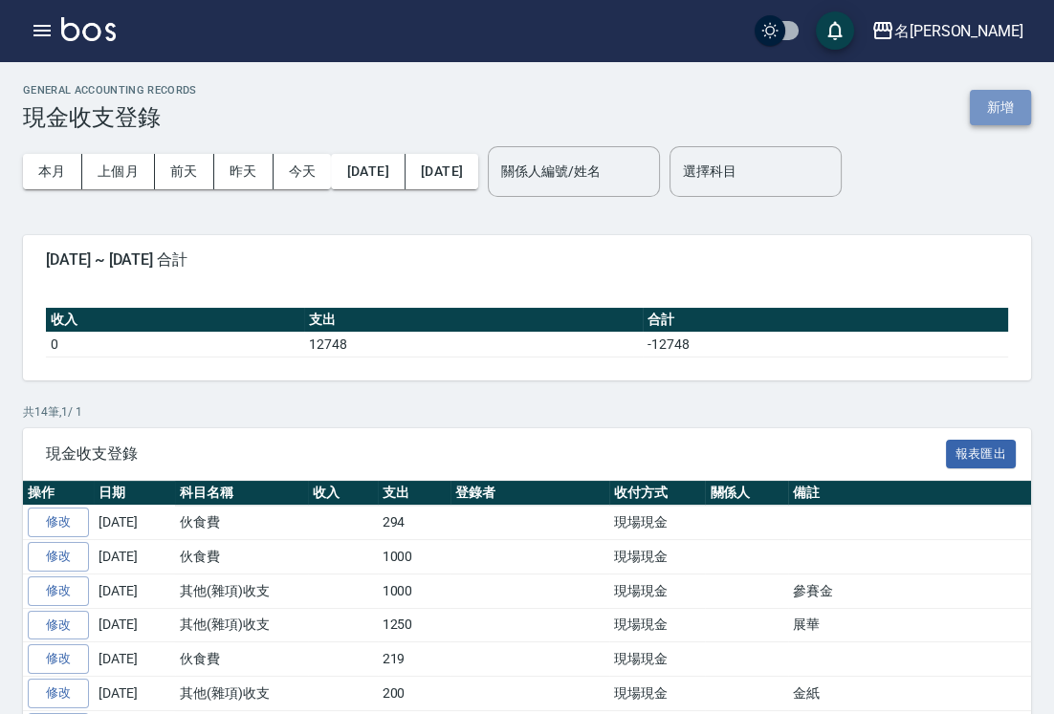
click at [1018, 105] on button "新增" at bounding box center [1000, 107] width 61 height 35
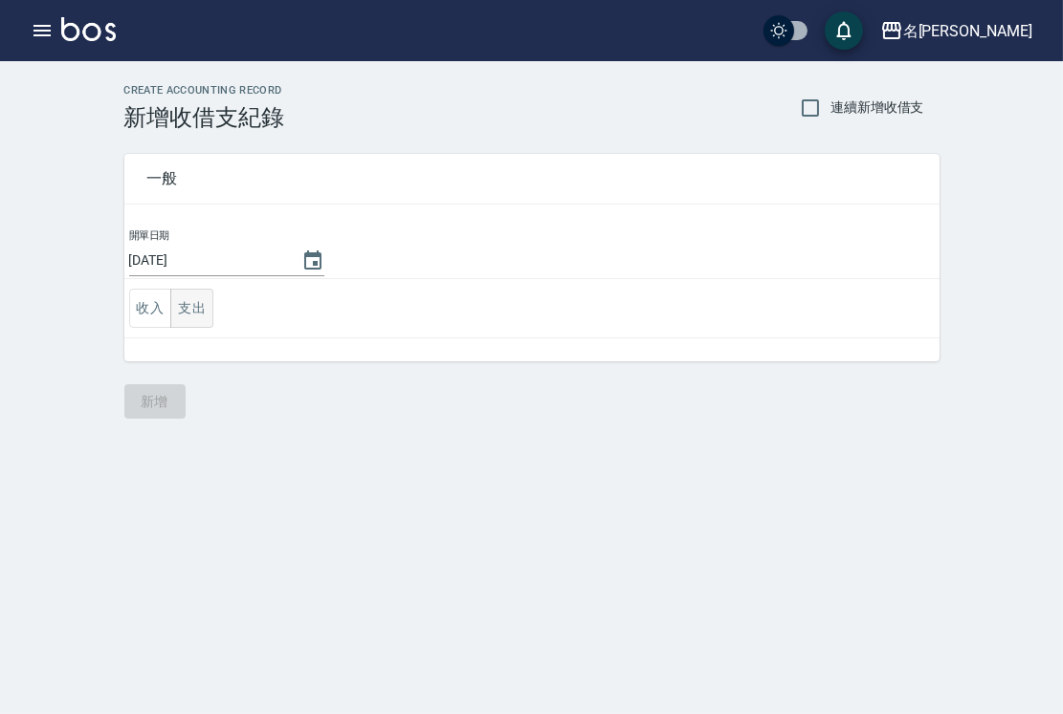
click at [209, 315] on button "支出" at bounding box center [191, 308] width 43 height 39
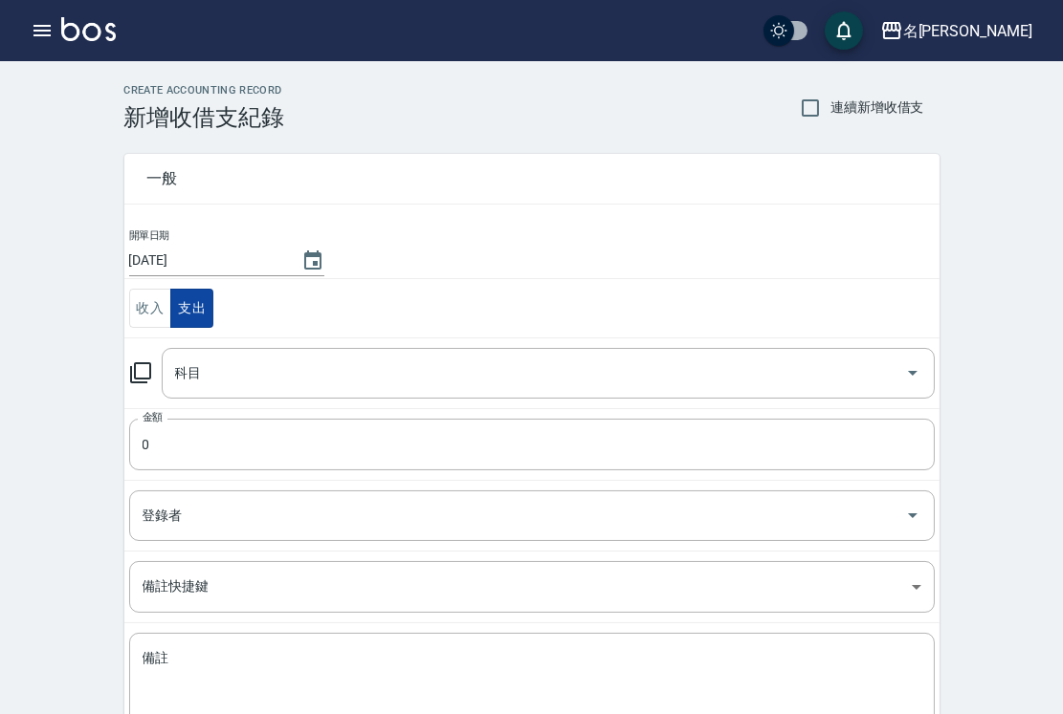
click at [207, 314] on td "收入 支出" at bounding box center [531, 308] width 815 height 59
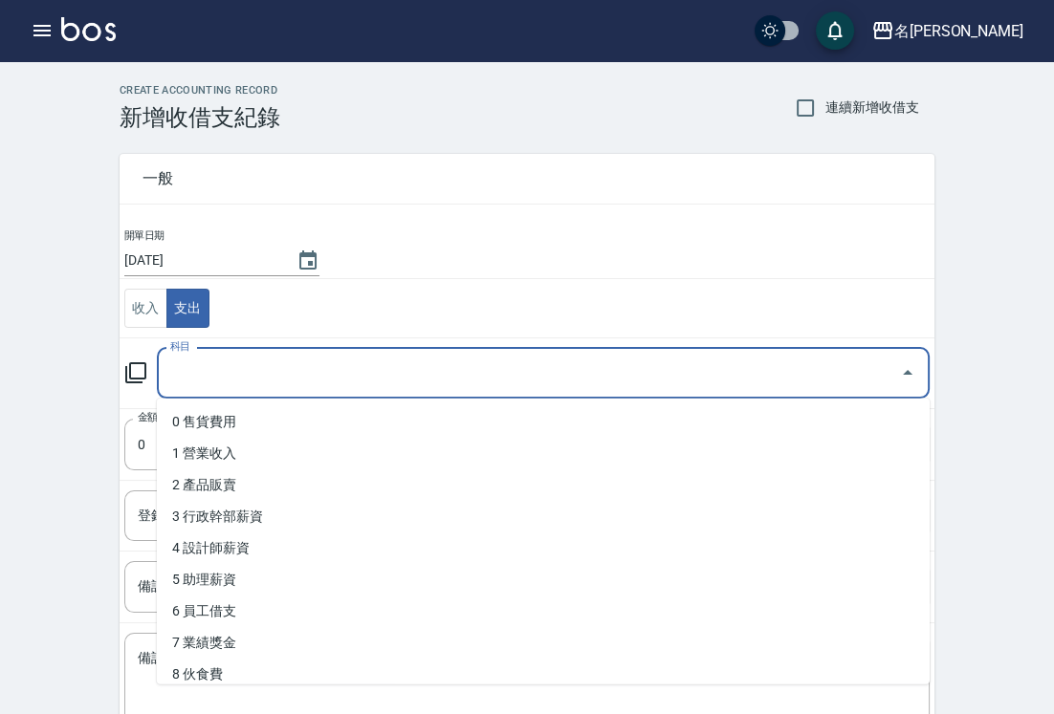
click at [358, 368] on input "科目" at bounding box center [528, 373] width 727 height 33
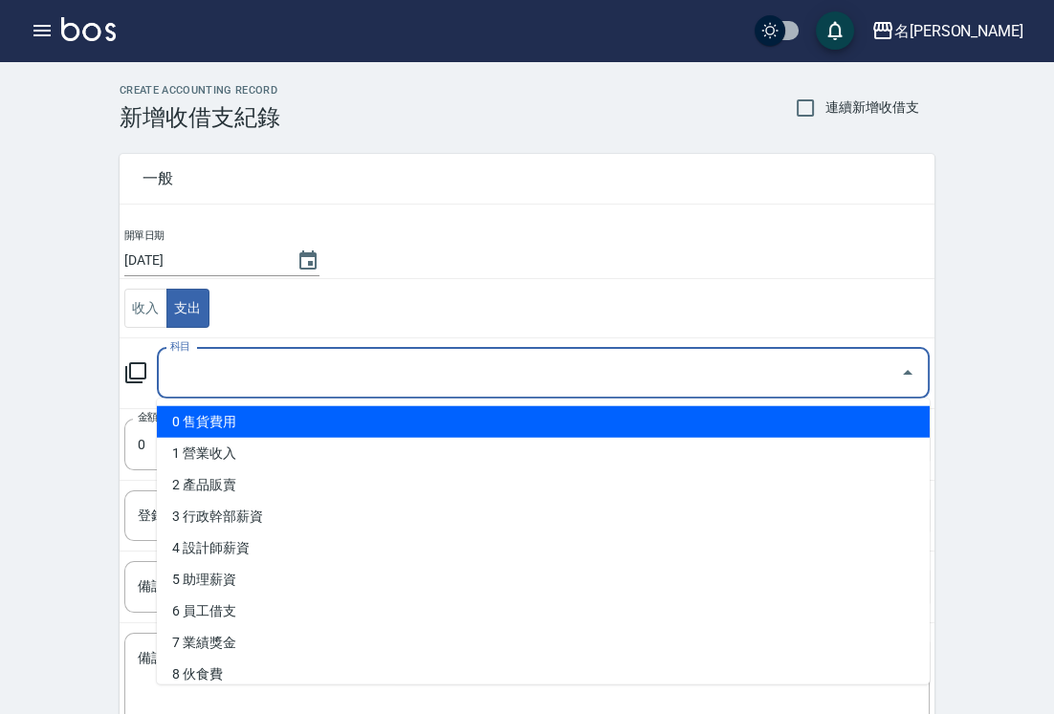
scroll to position [212, 0]
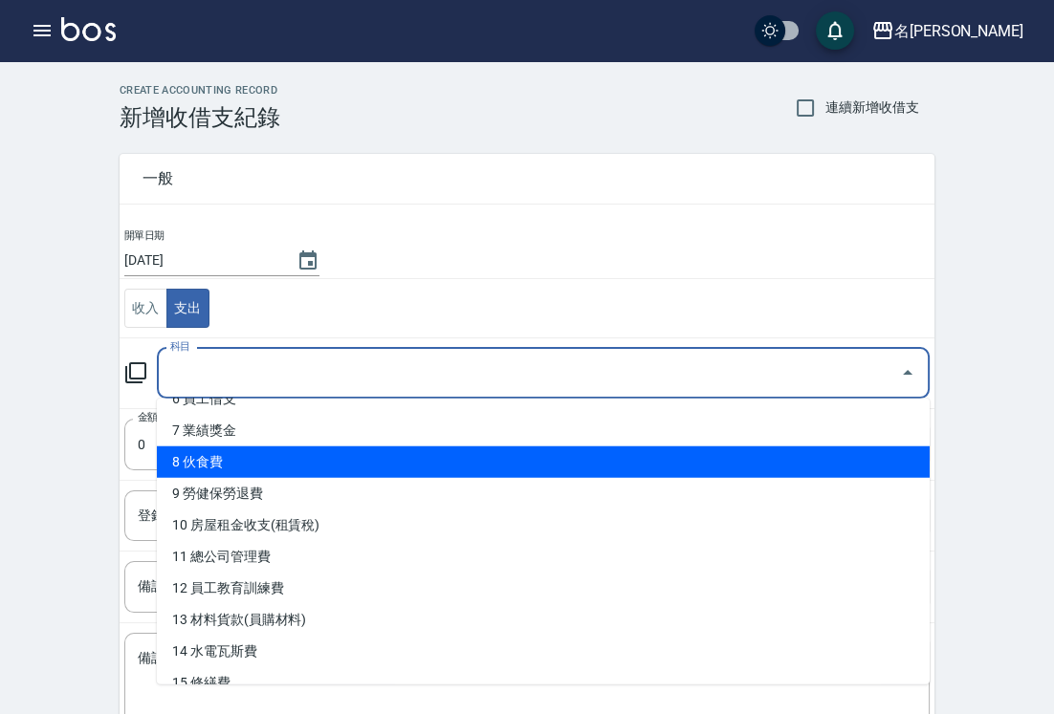
click at [292, 453] on li "8 伙食費" at bounding box center [543, 463] width 773 height 32
type input "8 伙食費"
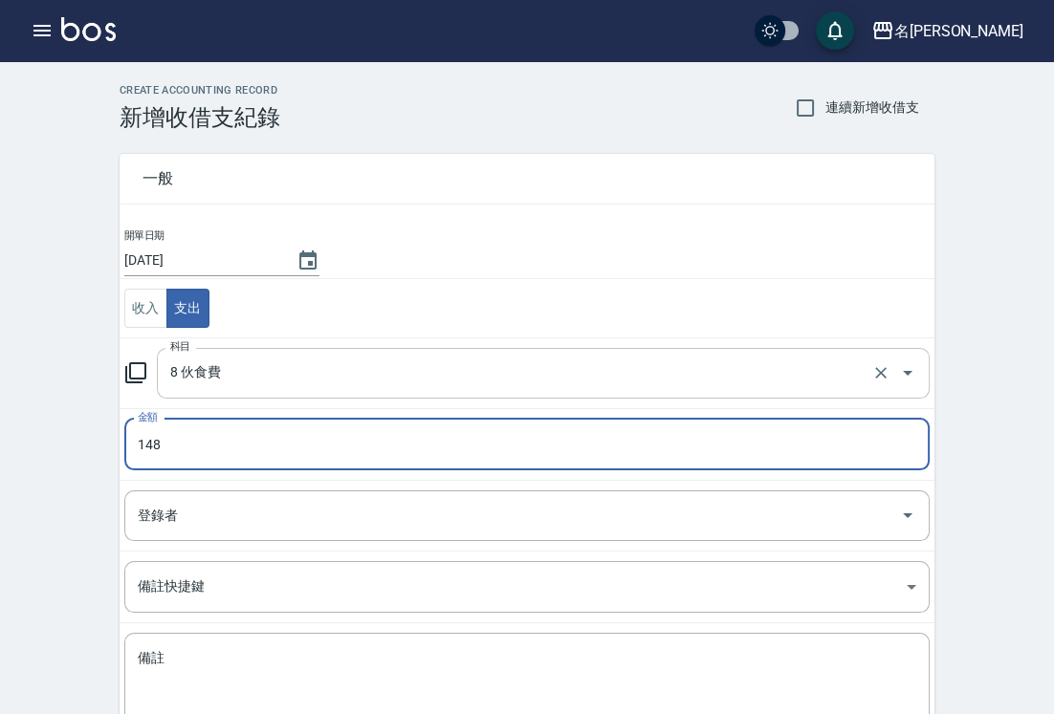
type input "148"
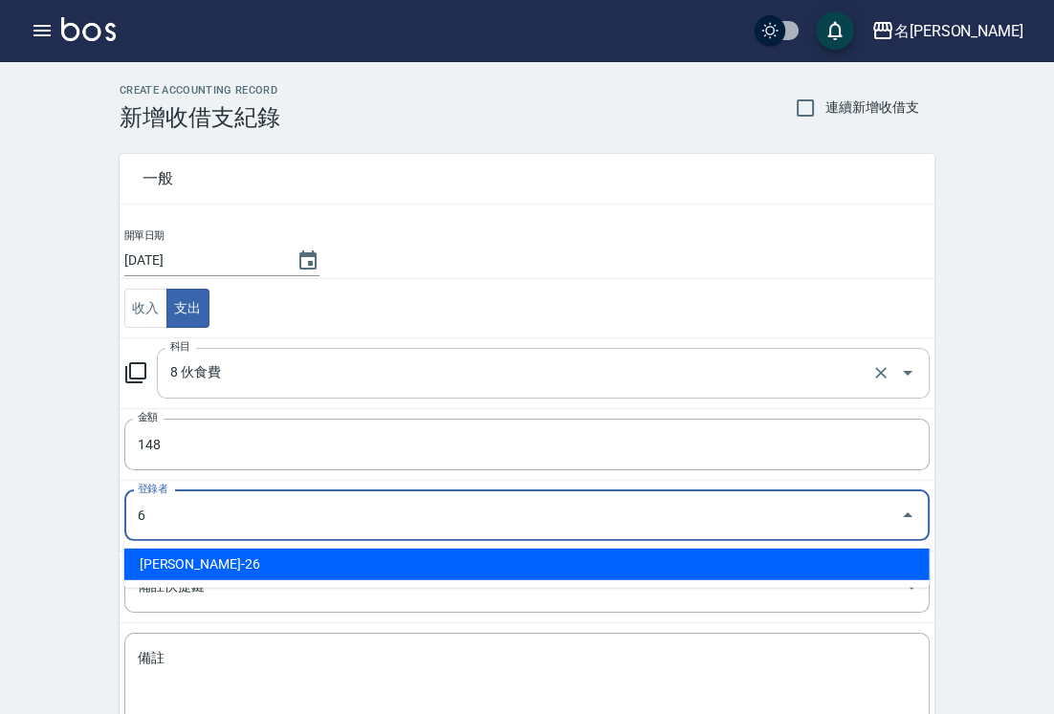
type input "[PERSON_NAME]-26"
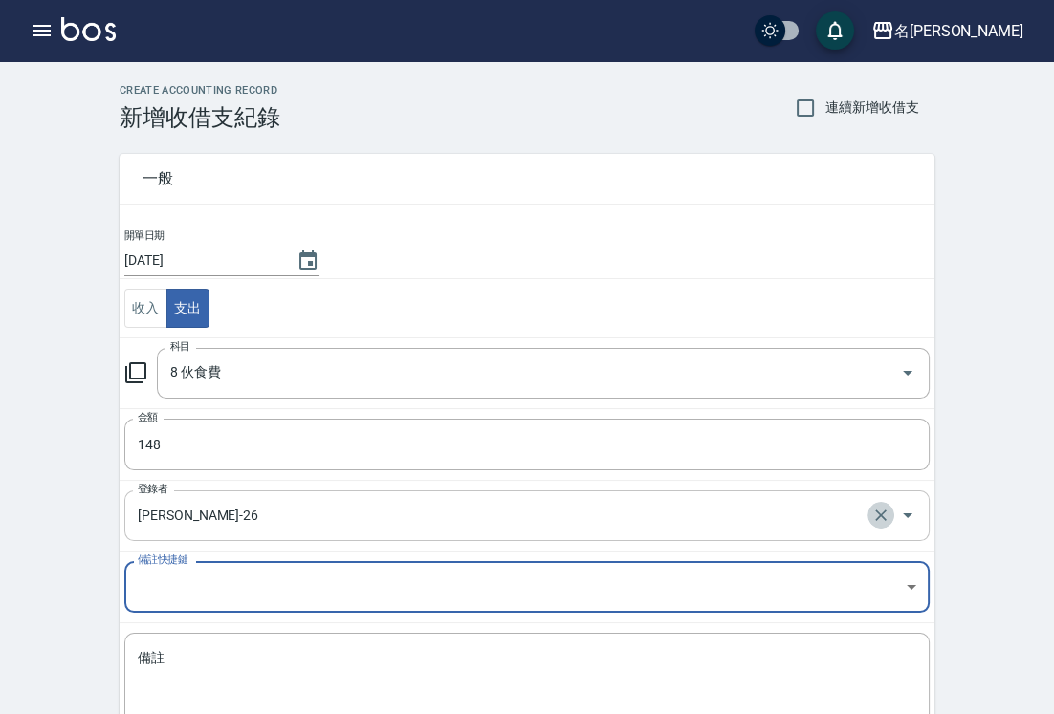
drag, startPoint x: 887, startPoint y: 510, endPoint x: 845, endPoint y: 509, distance: 41.1
click at [886, 512] on icon "Clear" at bounding box center [880, 515] width 19 height 19
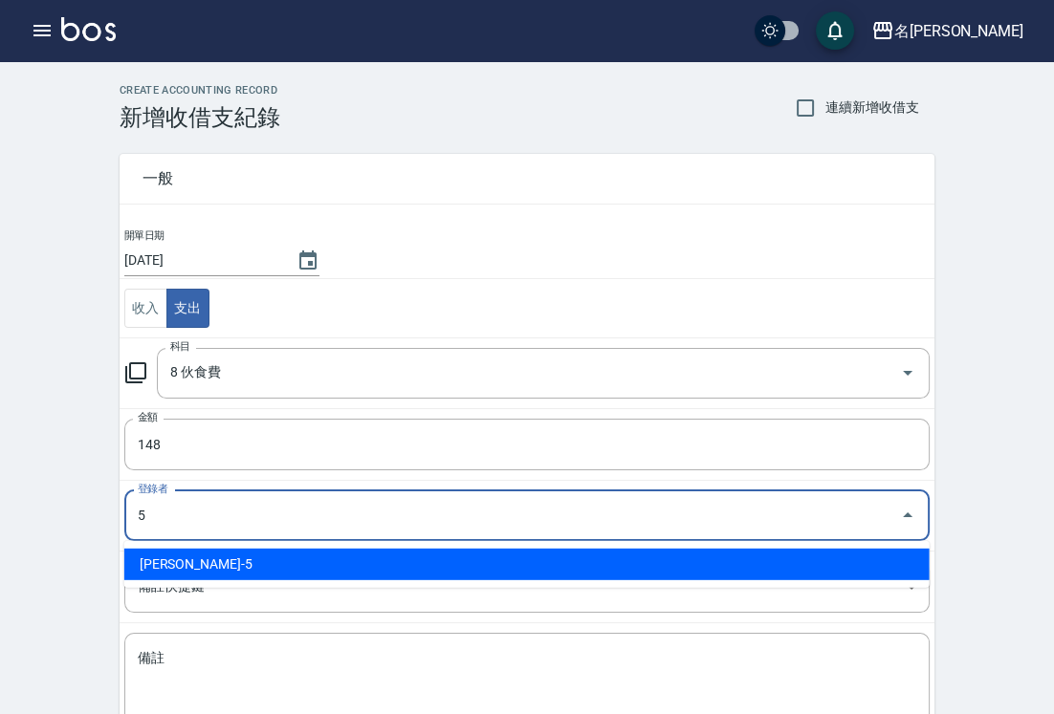
type input "[PERSON_NAME]-5"
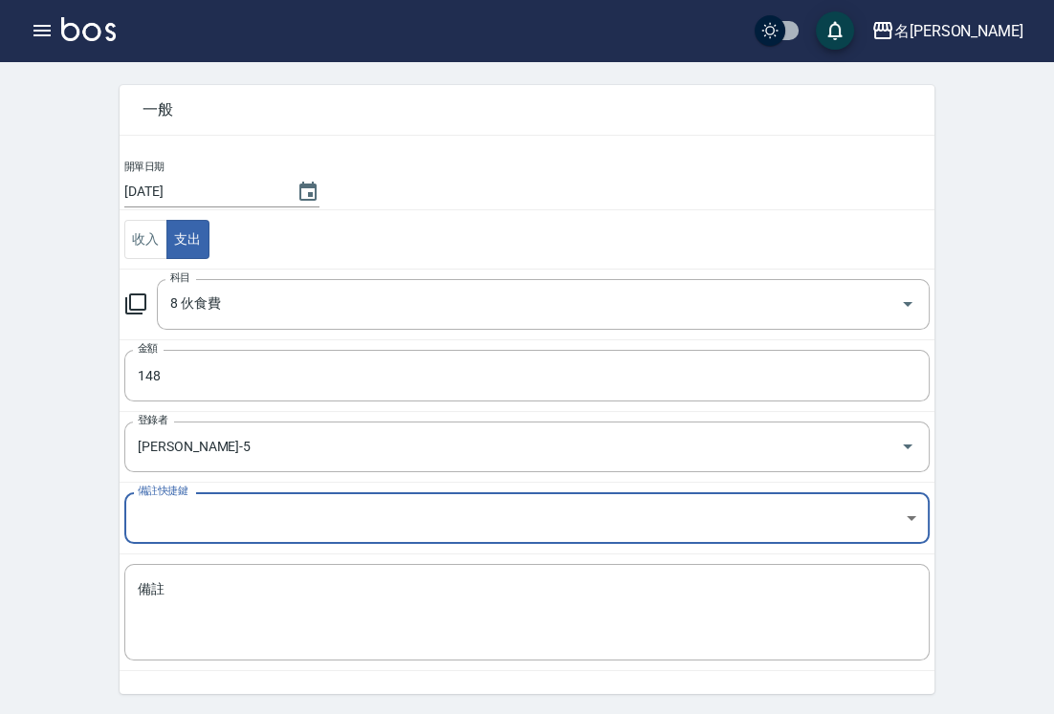
scroll to position [106, 0]
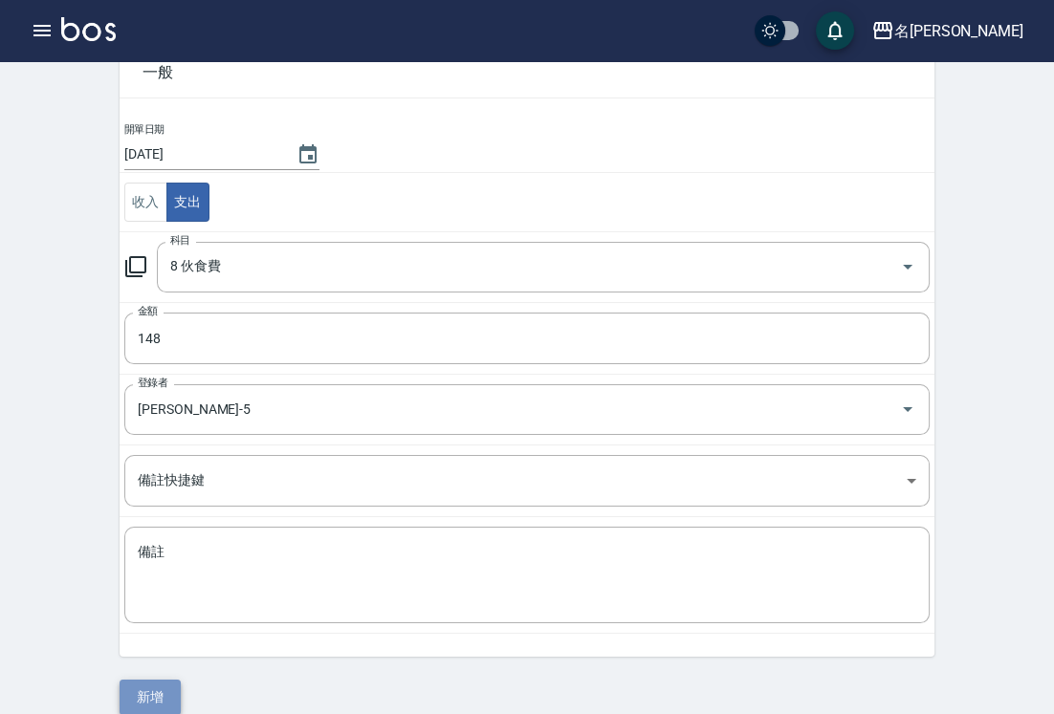
click at [149, 687] on button "新增" at bounding box center [150, 697] width 61 height 35
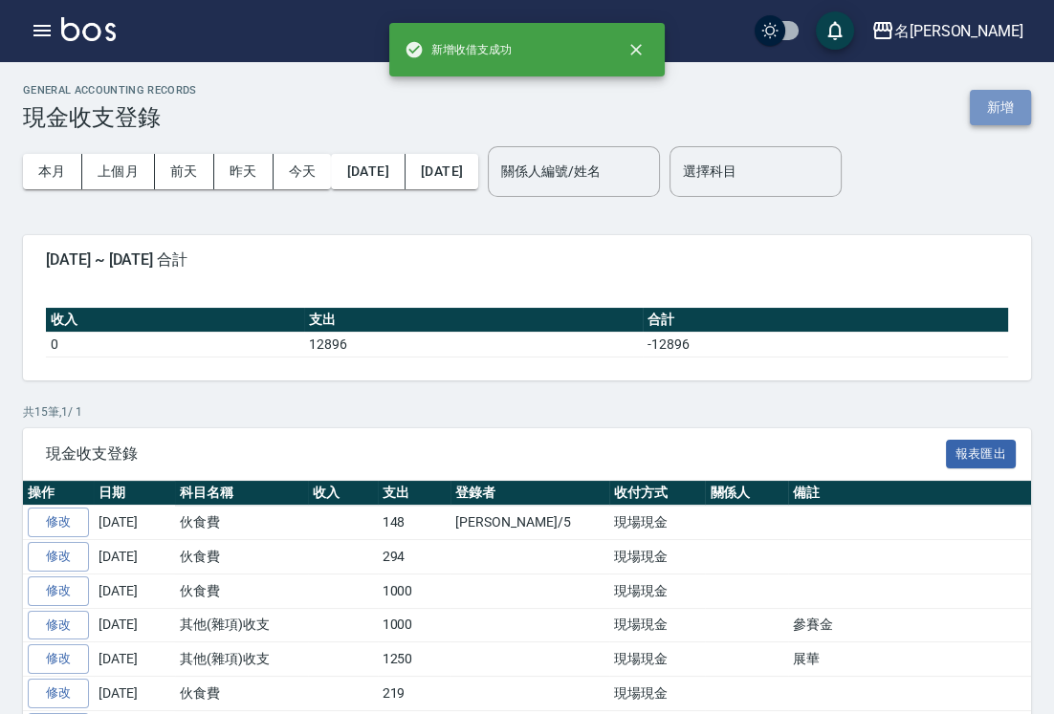
click at [999, 102] on button "新增" at bounding box center [1000, 107] width 61 height 35
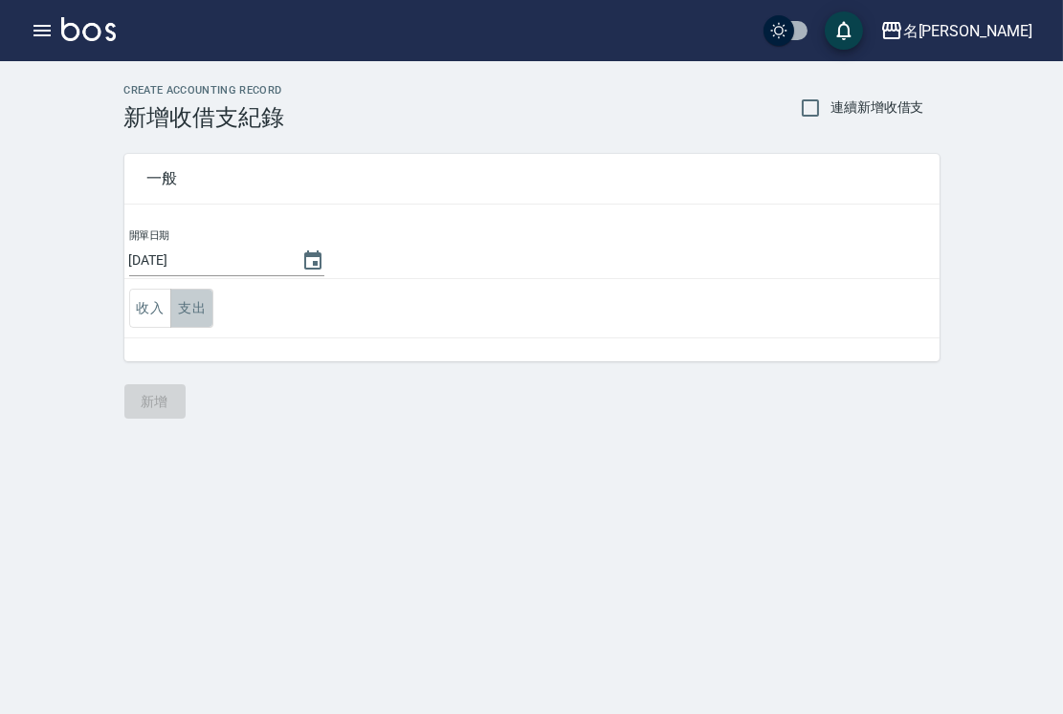
click at [183, 313] on button "支出" at bounding box center [191, 308] width 43 height 39
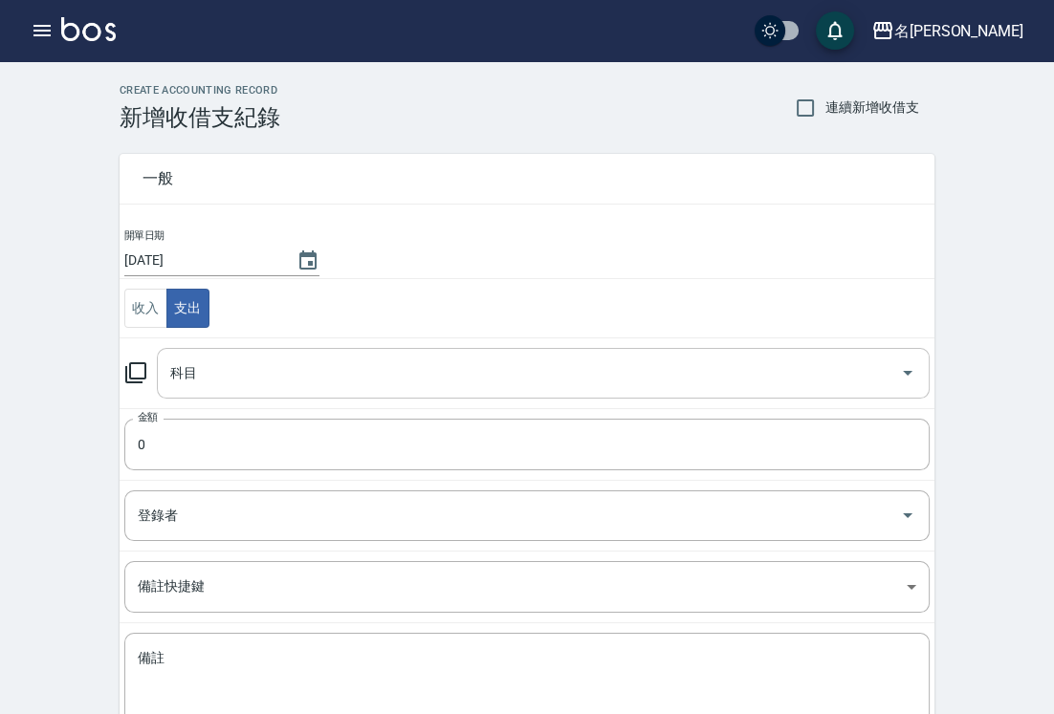
click at [201, 370] on input "科目" at bounding box center [528, 373] width 727 height 33
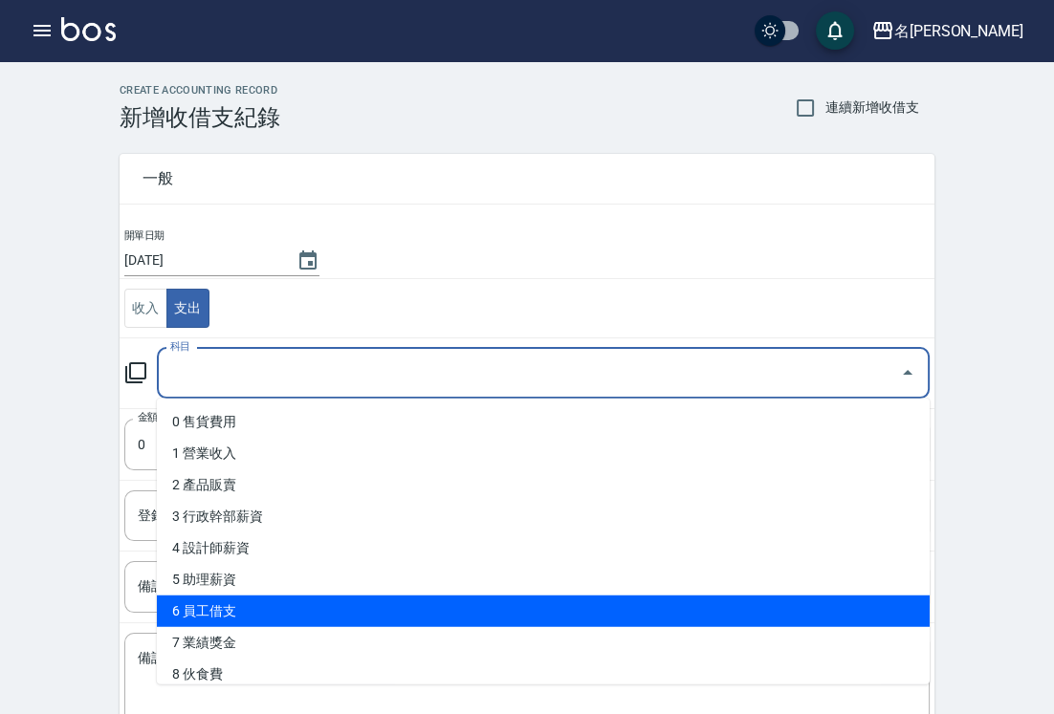
click at [349, 601] on li "6 員工借支" at bounding box center [543, 612] width 773 height 32
type input "6 員工借支"
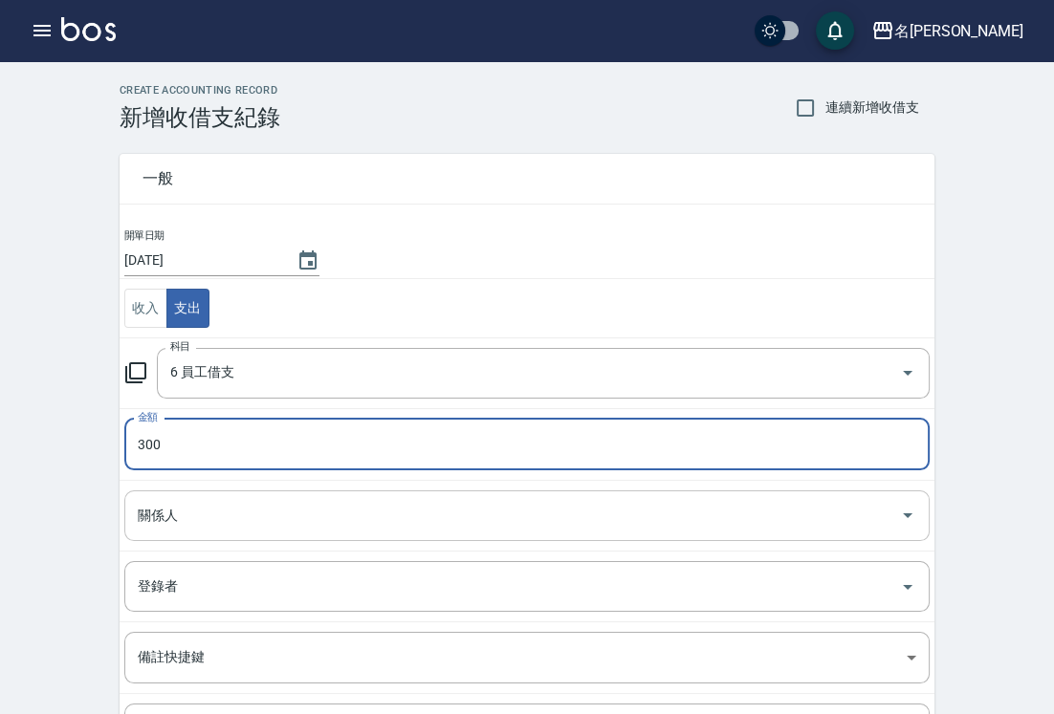
type input "300"
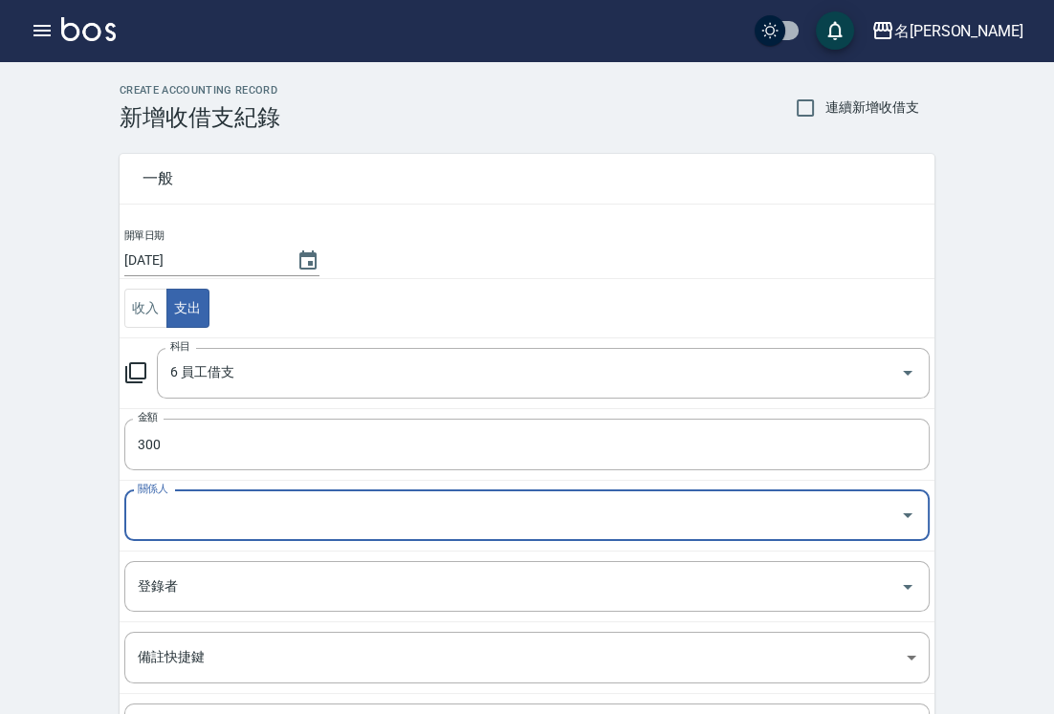
type input "5"
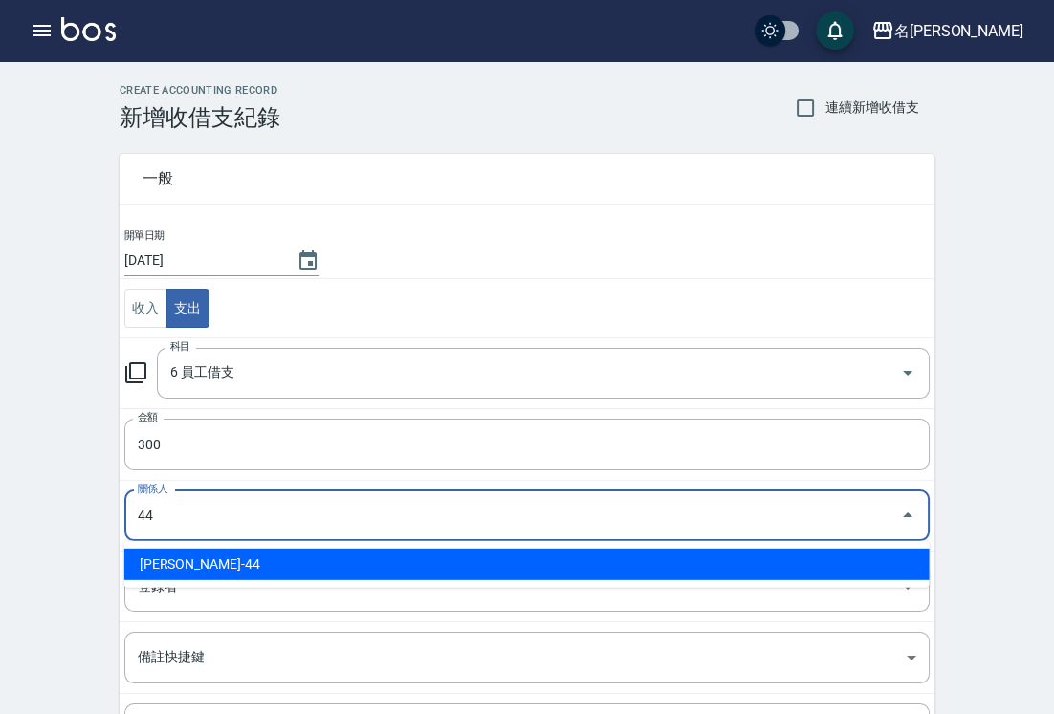
type input "[PERSON_NAME]-44"
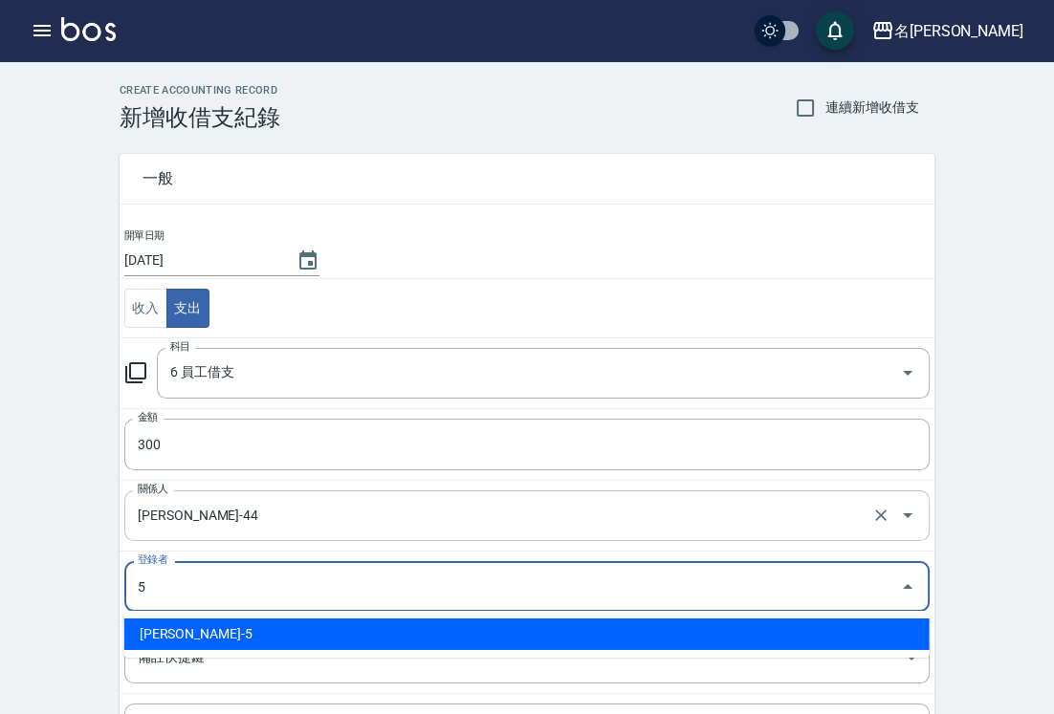
type input "[PERSON_NAME]-5"
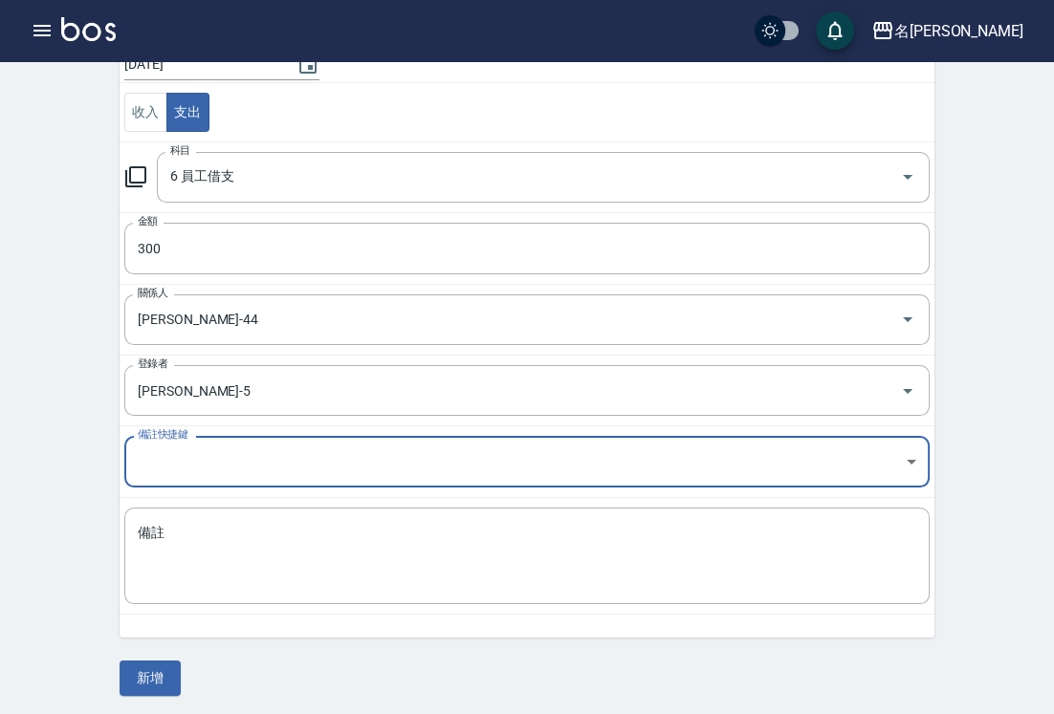
scroll to position [199, 0]
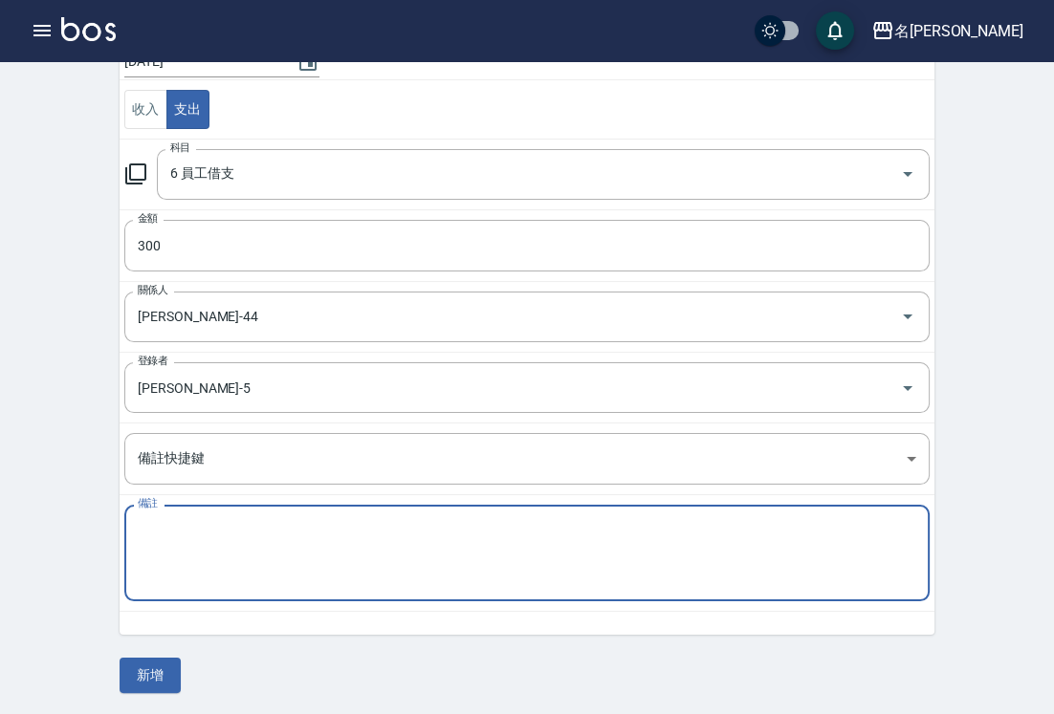
drag, startPoint x: 292, startPoint y: 573, endPoint x: 279, endPoint y: 556, distance: 21.2
click at [287, 566] on textarea "備註" at bounding box center [527, 553] width 779 height 65
type textarea "F"
type textarea "制服"
click at [158, 664] on button "新增" at bounding box center [150, 675] width 61 height 35
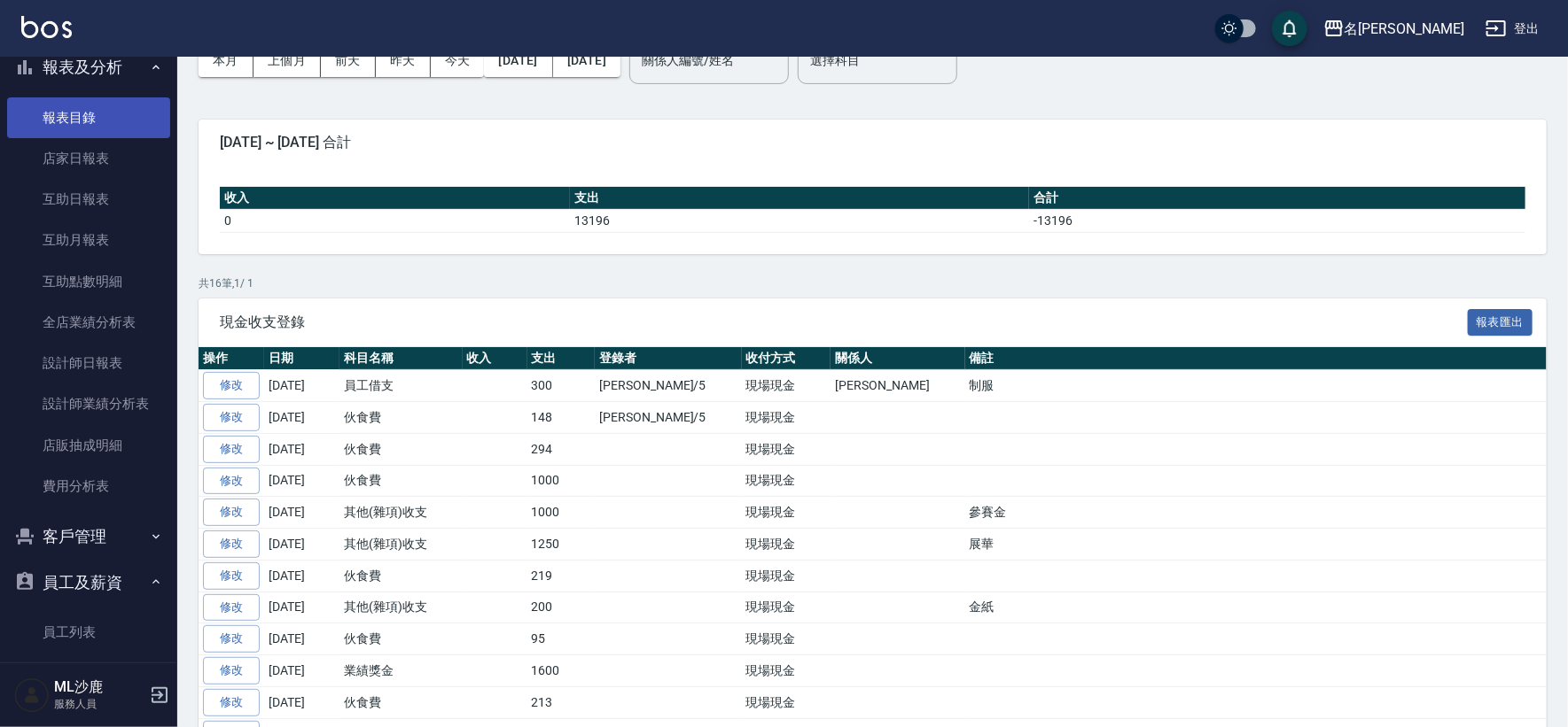
scroll to position [418, 0]
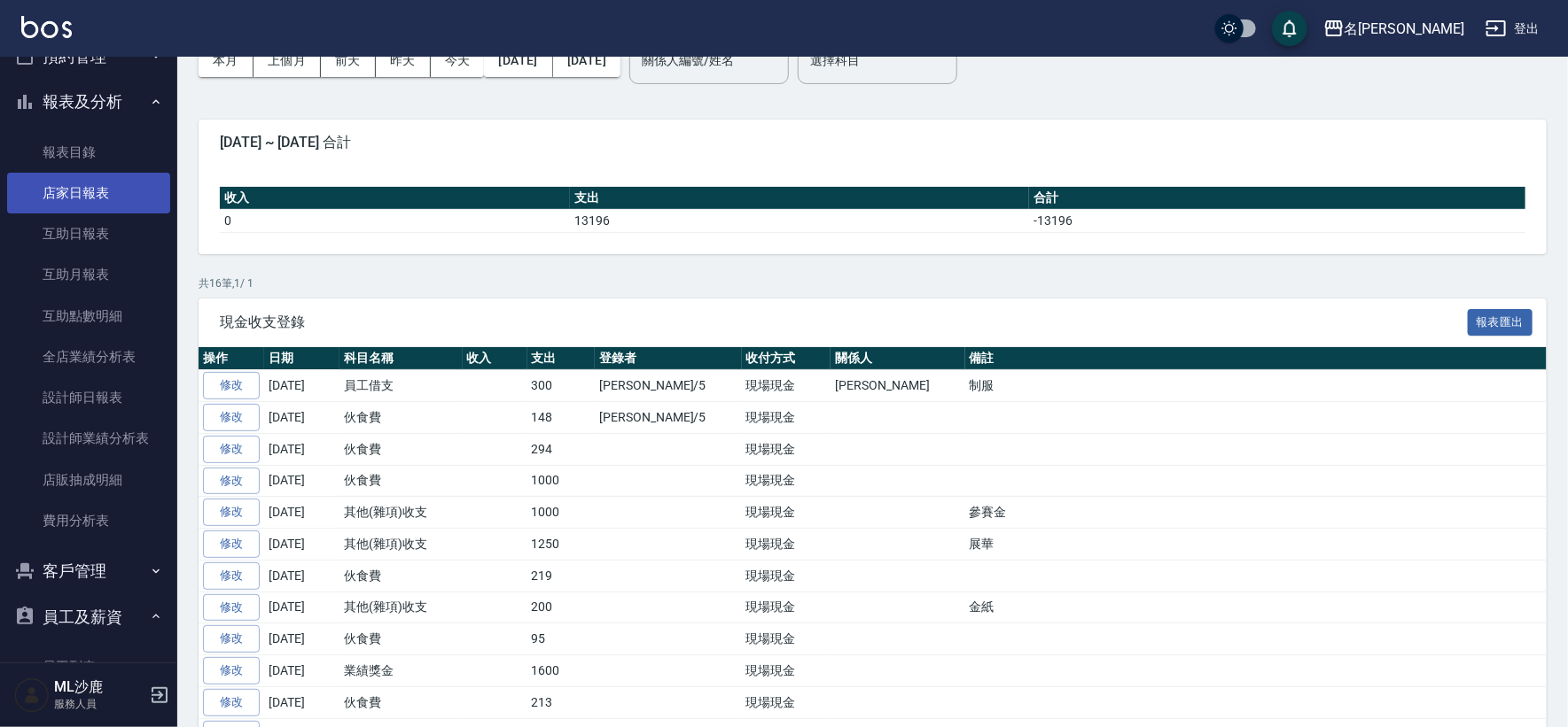
click at [97, 192] on link "店家日報表" at bounding box center [89, 194] width 163 height 41
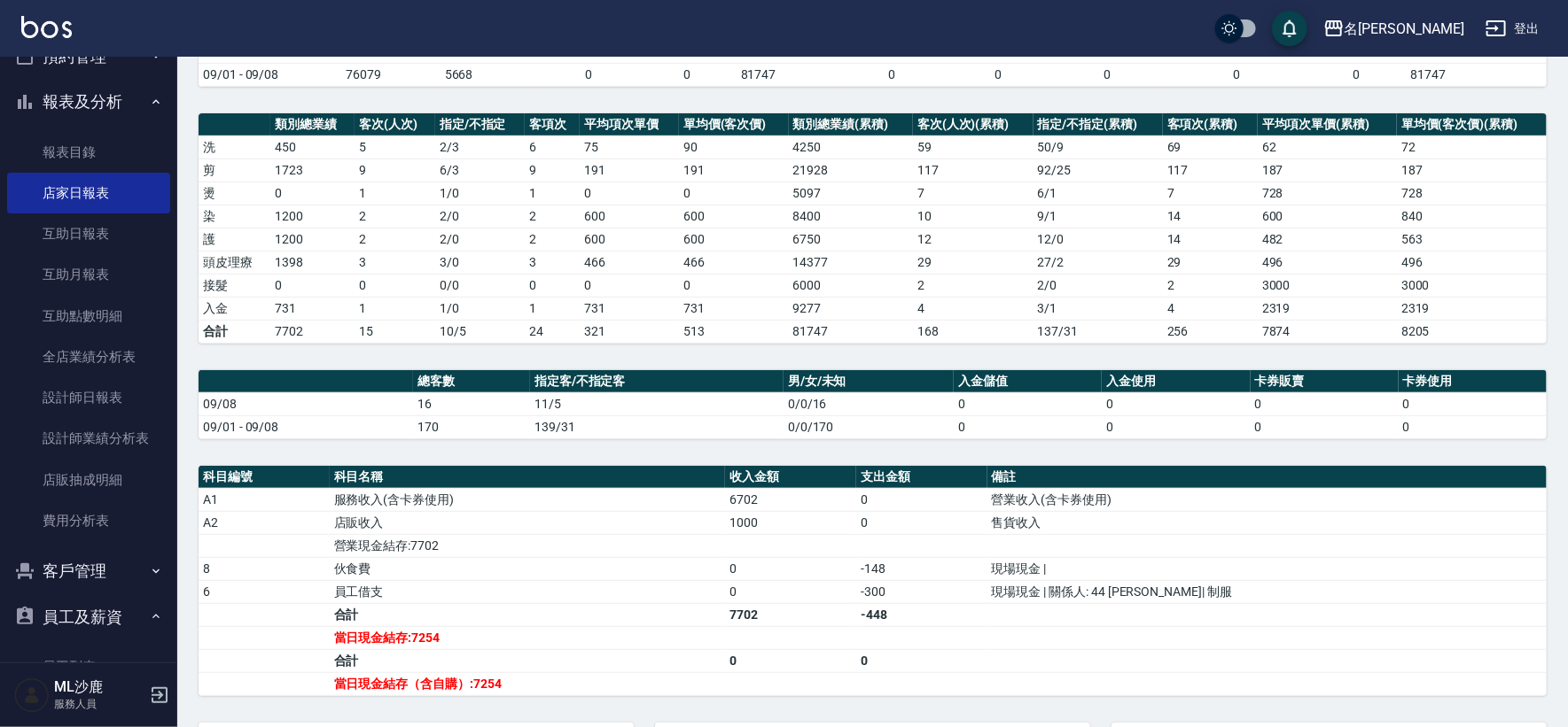
scroll to position [196, 0]
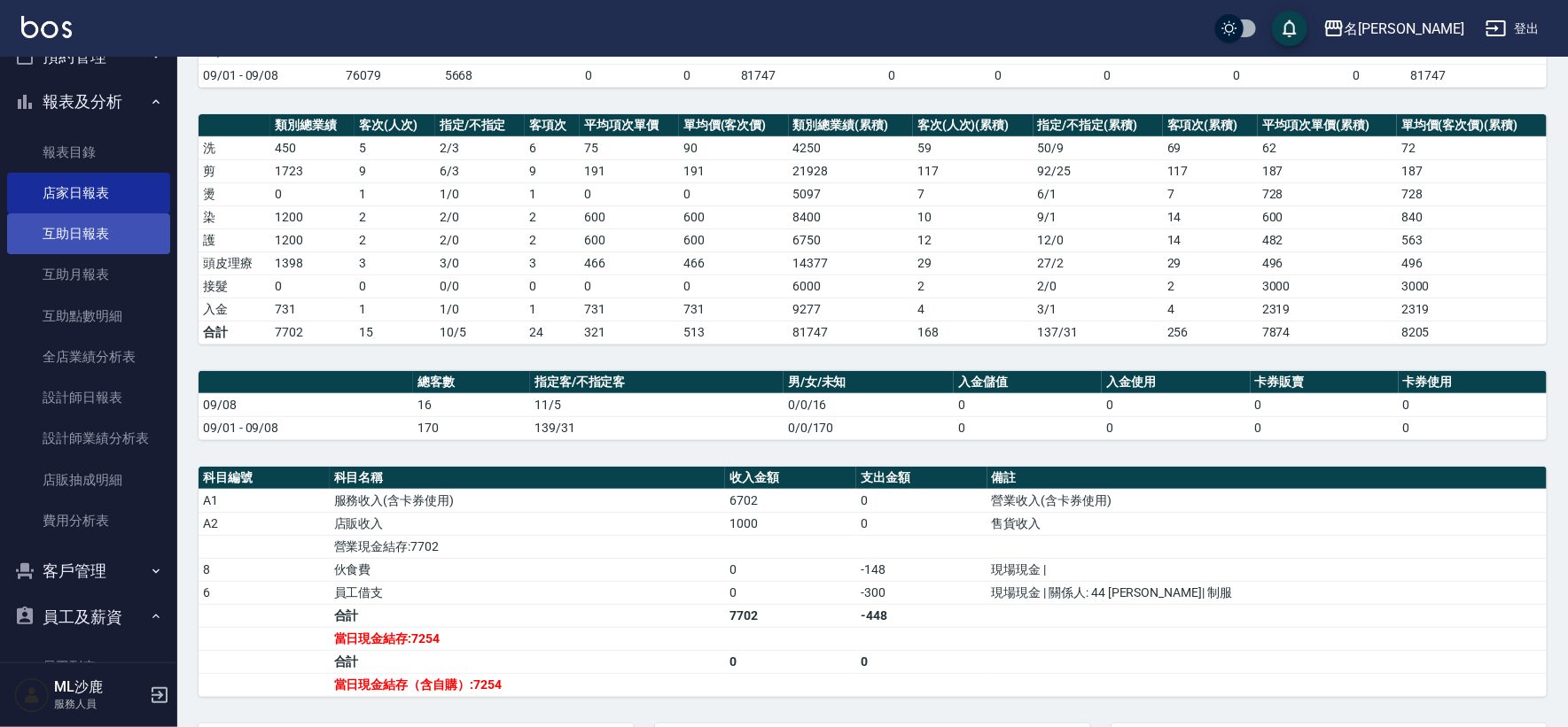
drag, startPoint x: 93, startPoint y: 234, endPoint x: 96, endPoint y: 244, distance: 10.4
click at [92, 234] on link "互助日報表" at bounding box center [89, 234] width 163 height 41
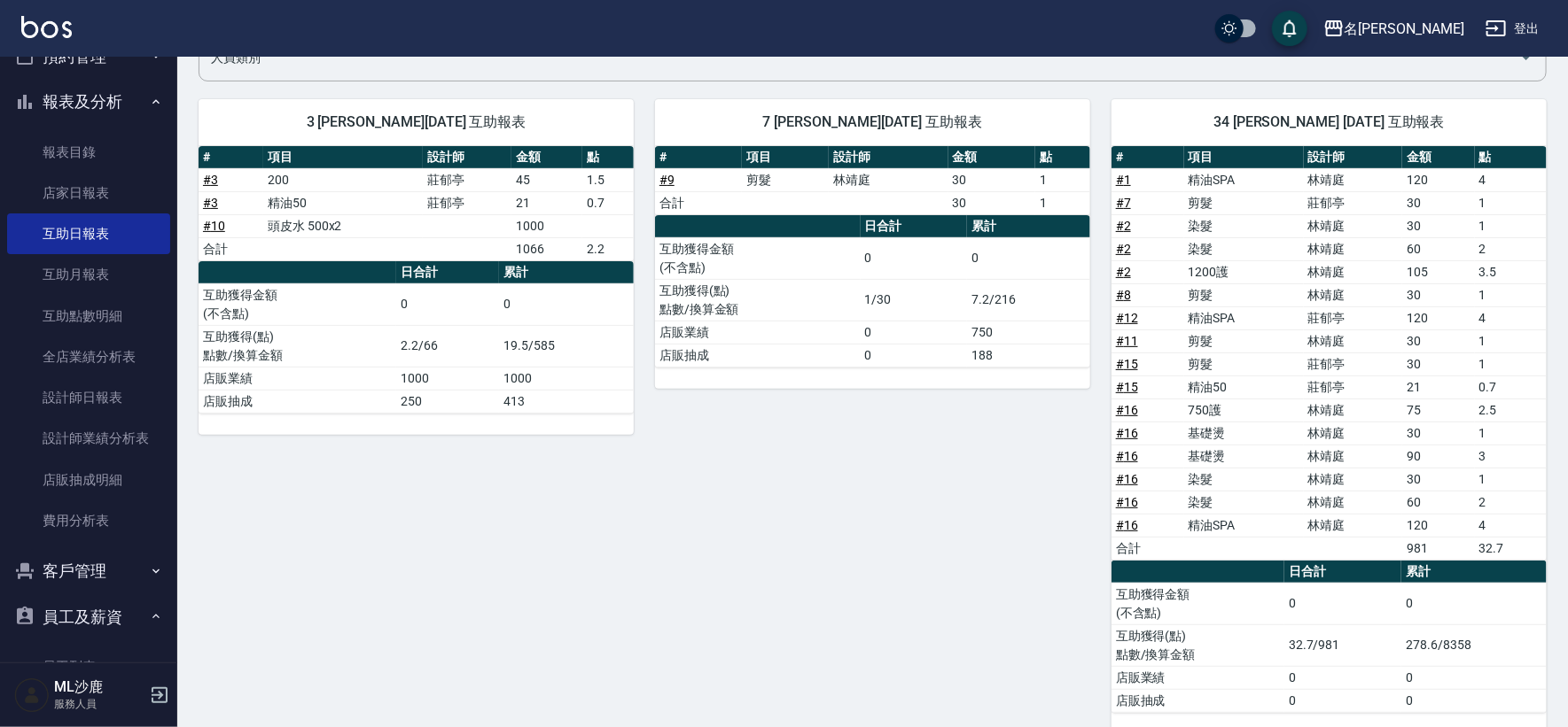
scroll to position [196, 0]
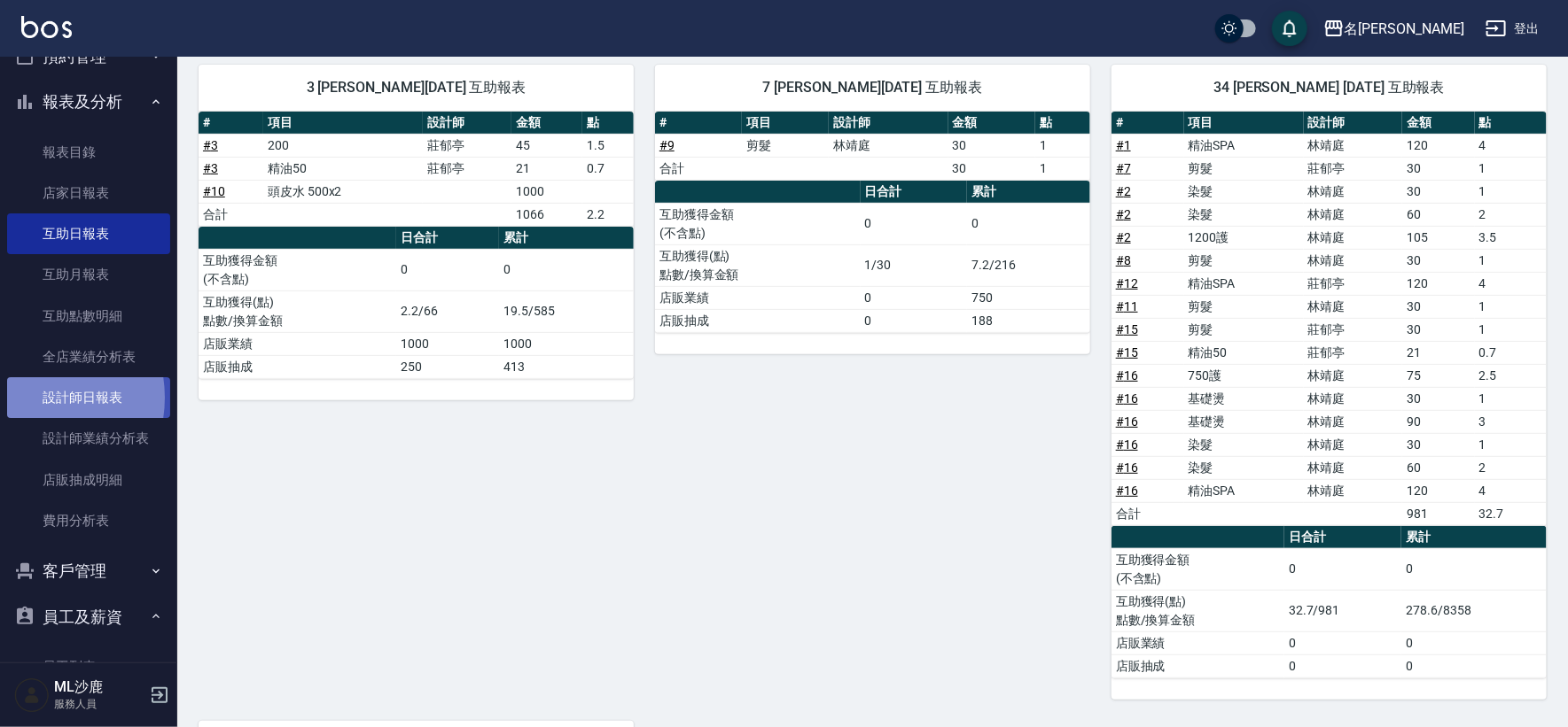
click at [29, 397] on link "設計師日報表" at bounding box center [89, 397] width 163 height 41
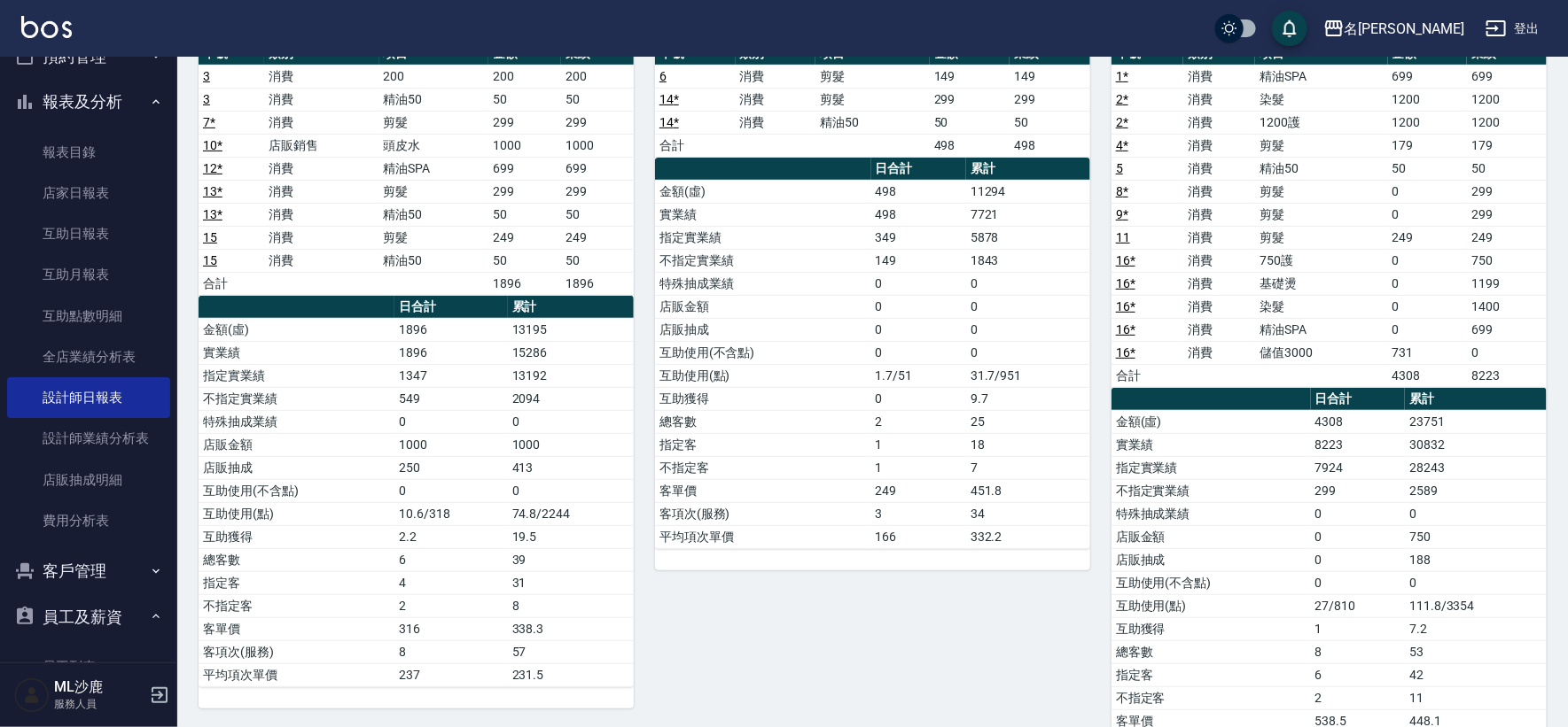
scroll to position [293, 0]
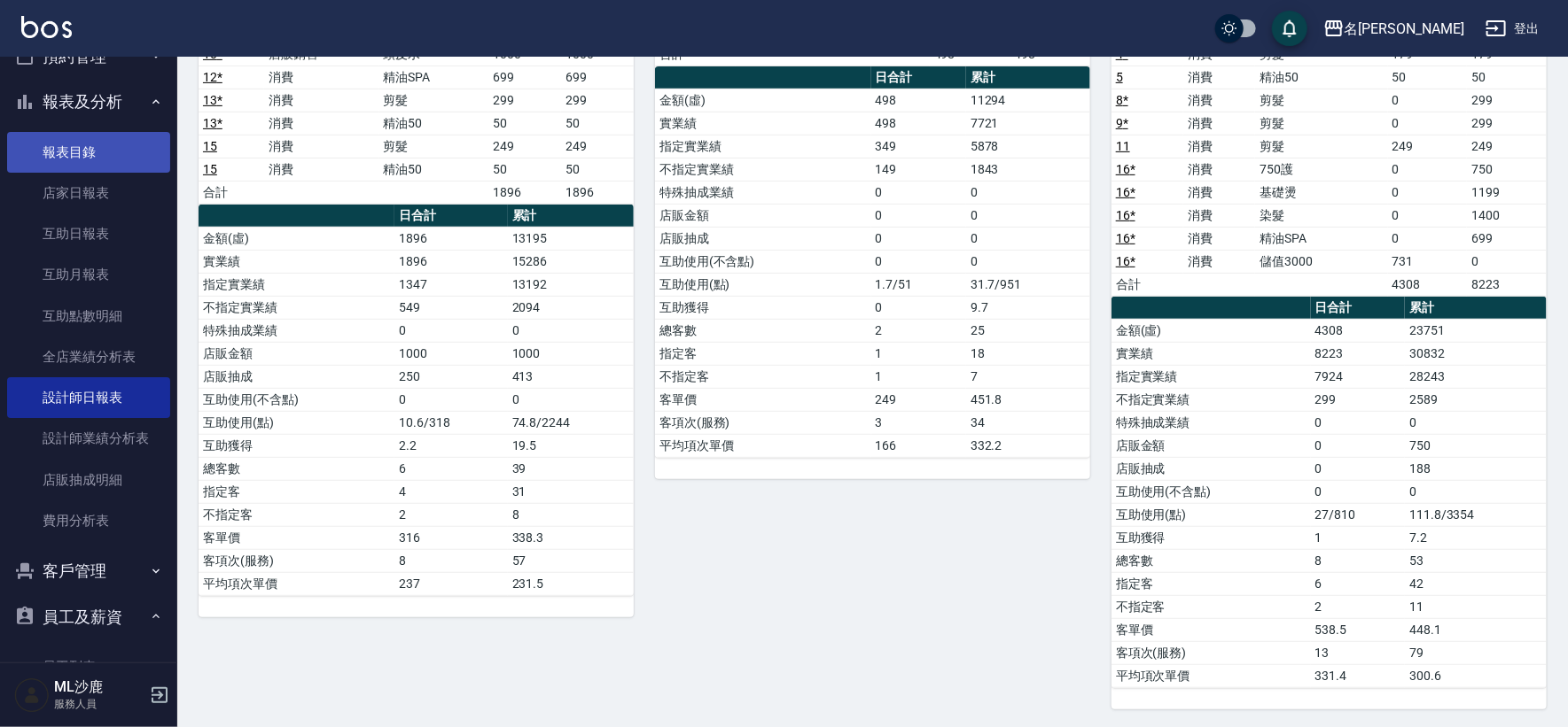
click at [104, 168] on link "報表目錄" at bounding box center [89, 153] width 163 height 41
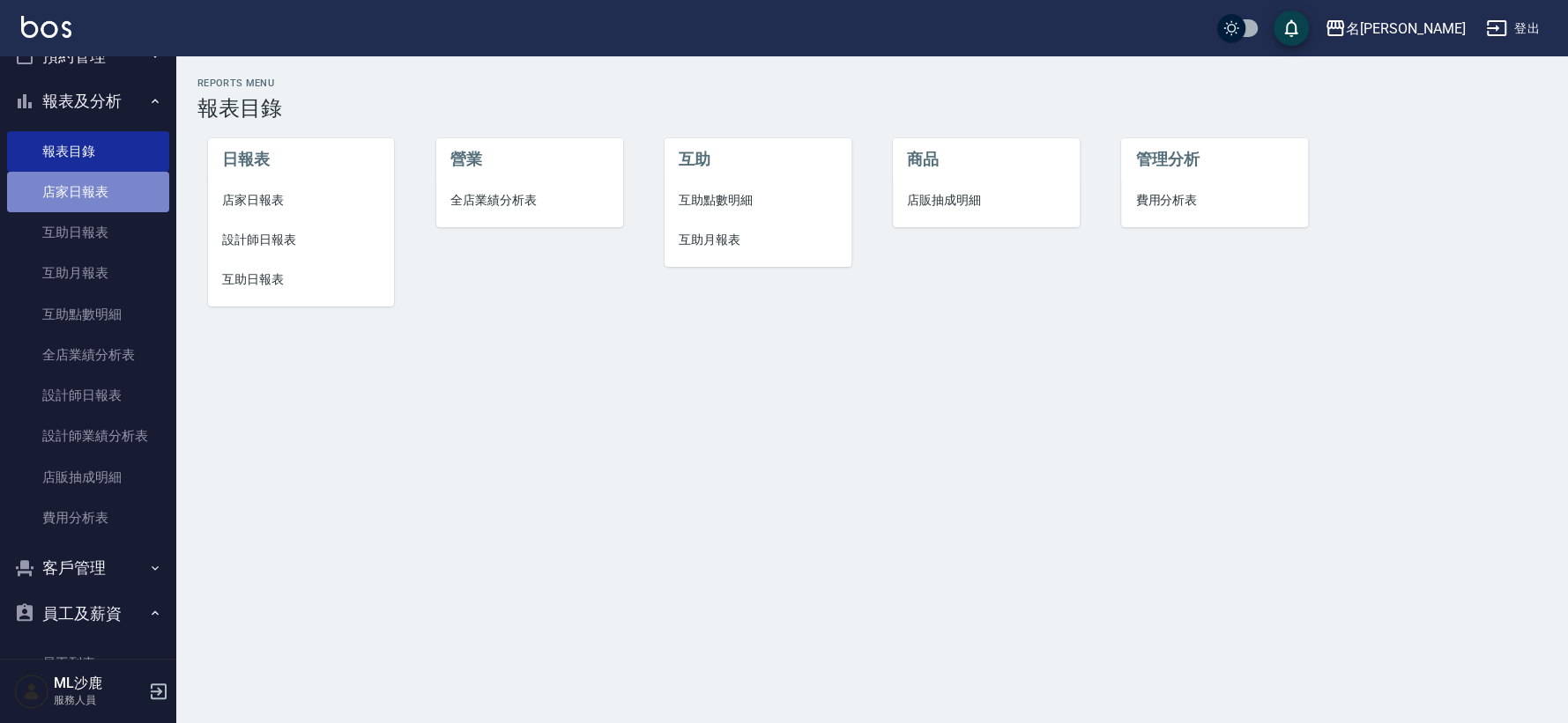
click at [97, 201] on link "店家日報表" at bounding box center [88, 192] width 162 height 41
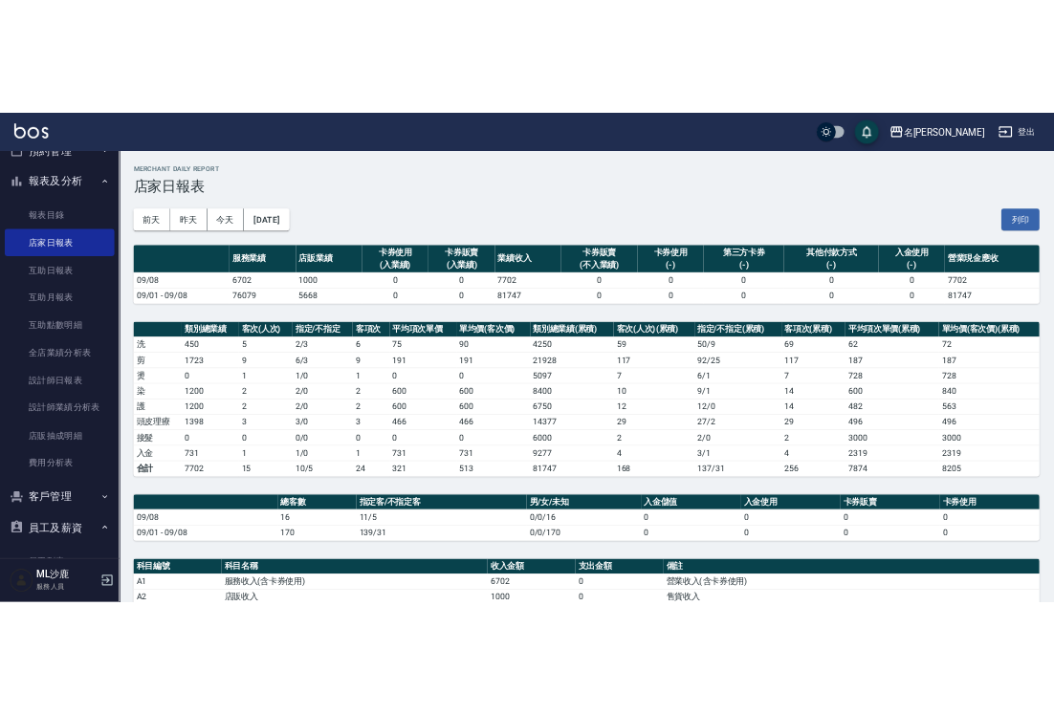
scroll to position [212, 0]
